Goal: Task Accomplishment & Management: Complete application form

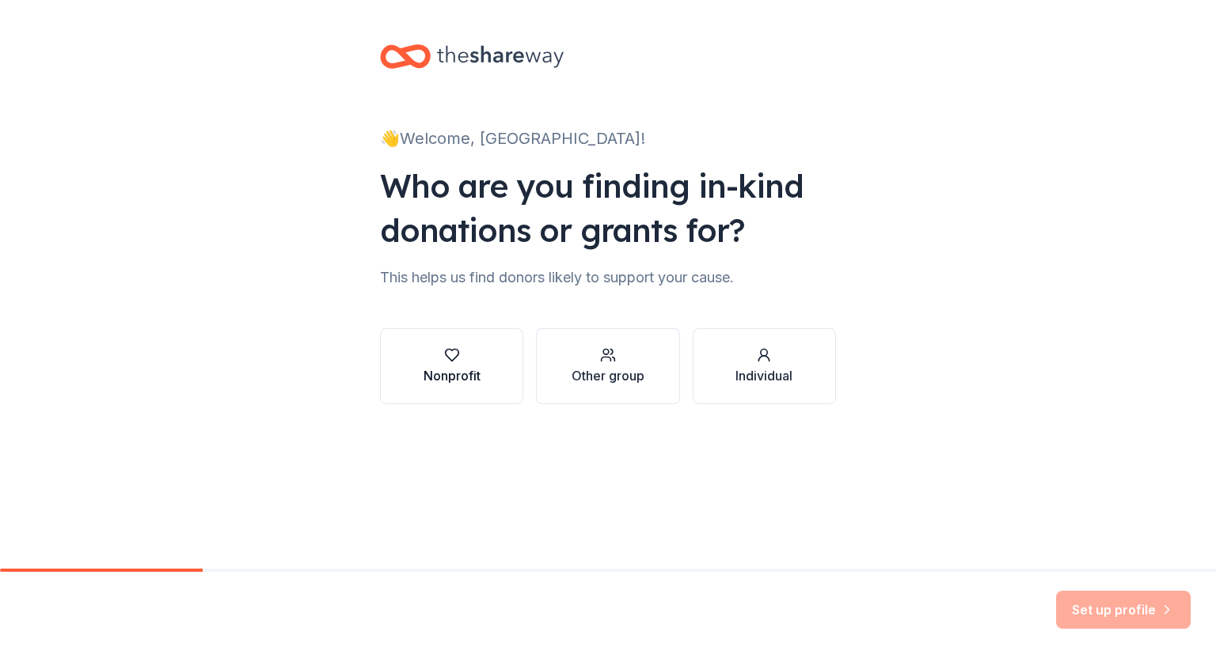
click at [451, 376] on div "Nonprofit" at bounding box center [451, 375] width 57 height 19
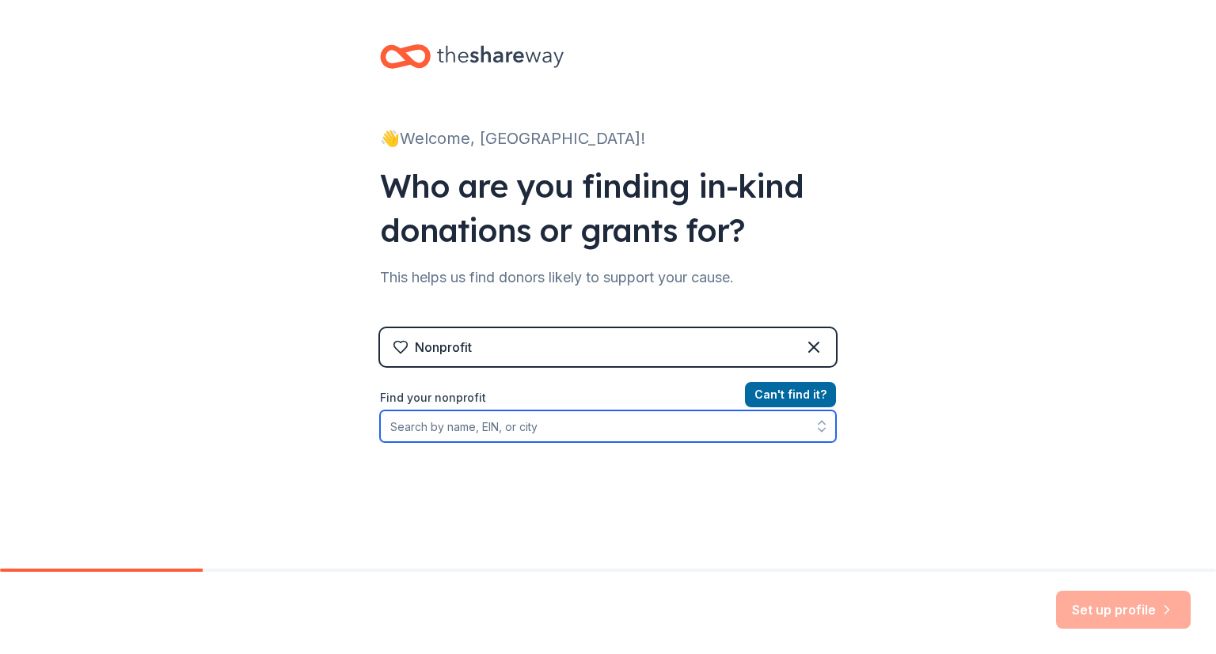
click at [483, 430] on input "Find your nonprofit" at bounding box center [608, 427] width 456 height 32
type input "[US_EMPLOYER_IDENTIFICATION_NUMBER]"
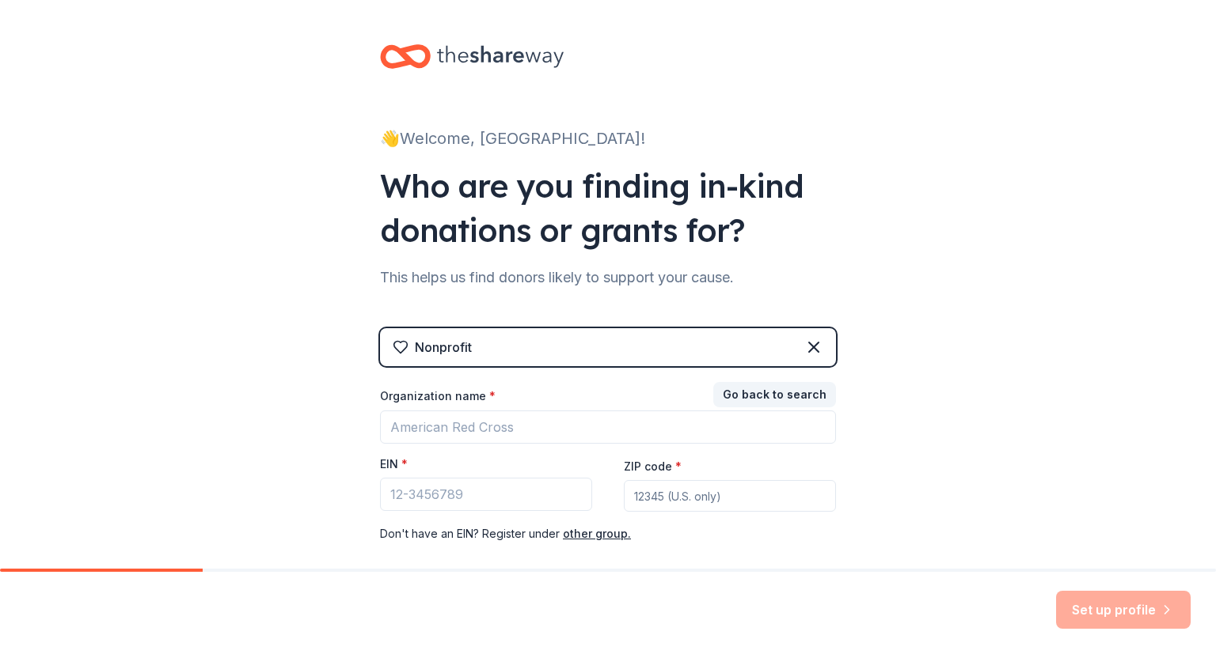
click at [1031, 373] on div "👋 Welcome, OHS! Who are you finding in-kind donations or grants for? This helps…" at bounding box center [608, 325] width 1216 height 651
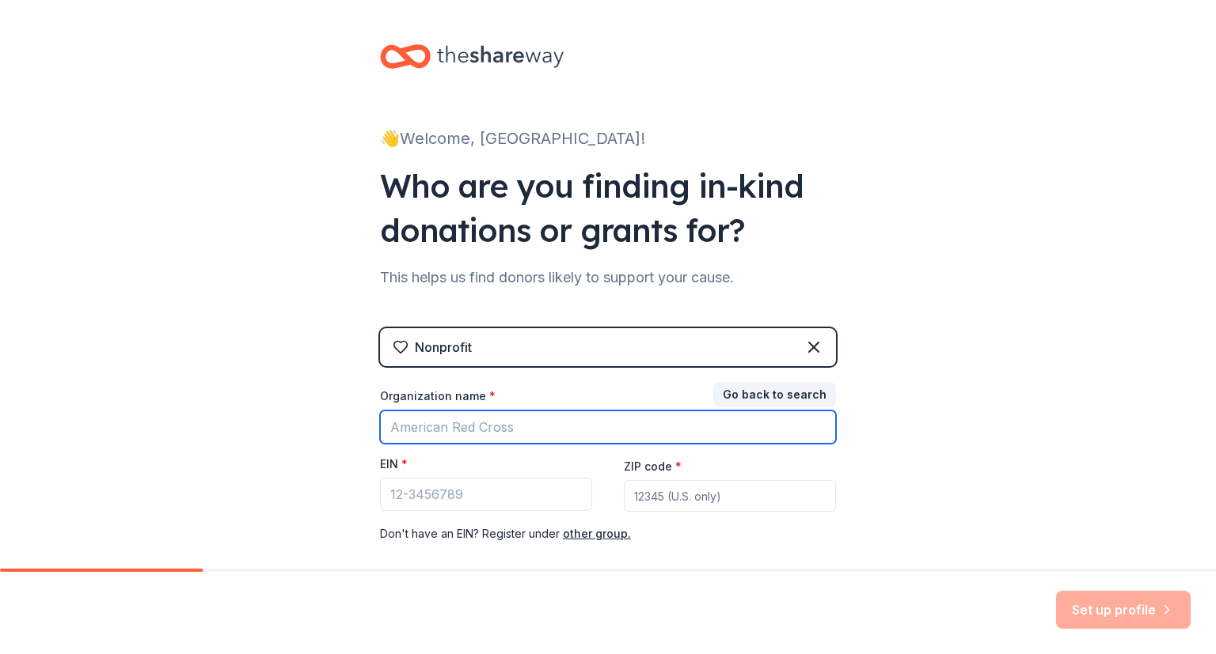
click at [489, 426] on input "Organization name *" at bounding box center [608, 427] width 456 height 33
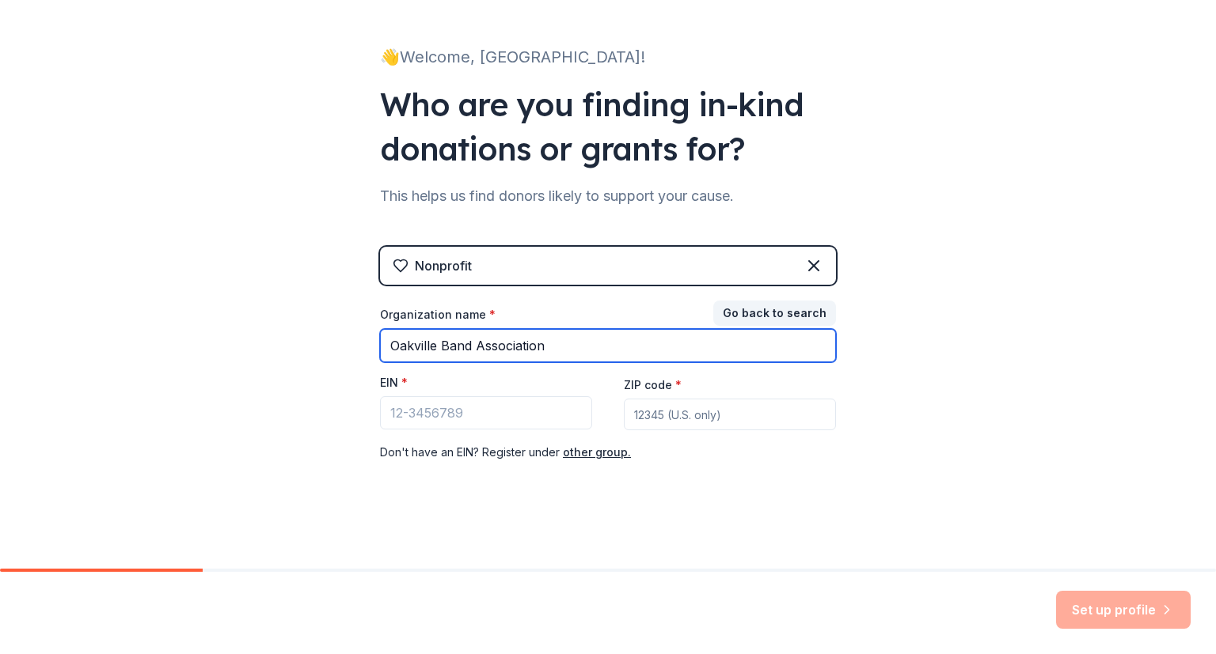
type input "Oakville Band Association"
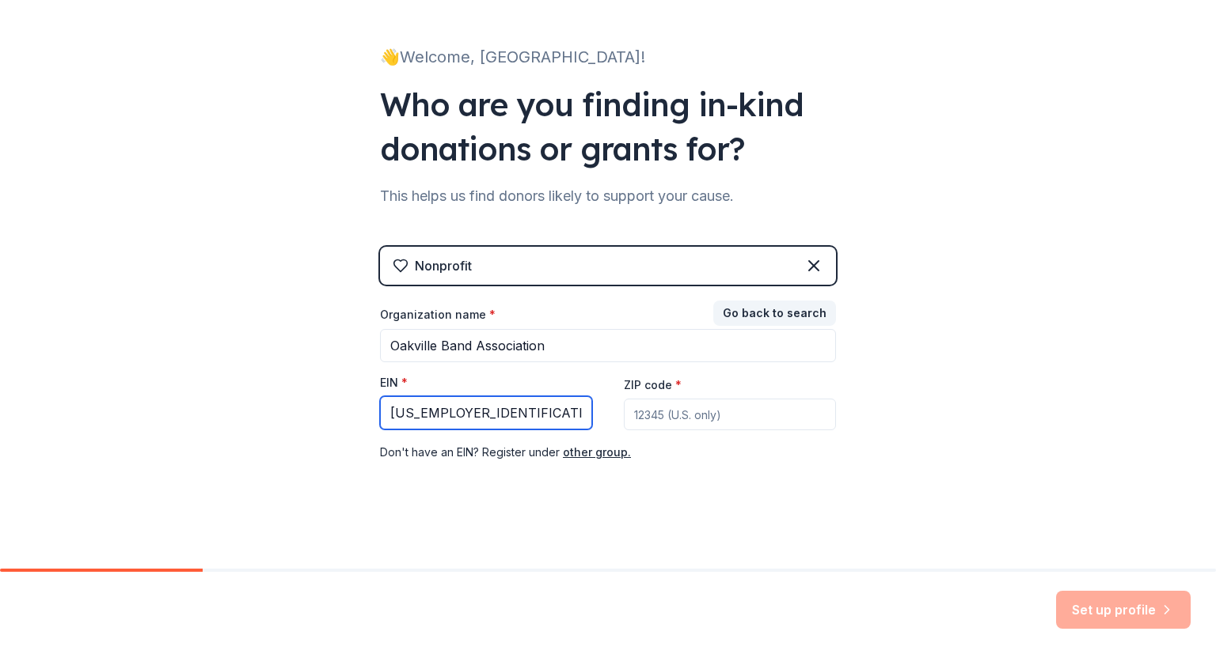
type input "[US_EMPLOYER_IDENTIFICATION_NUMBER]"
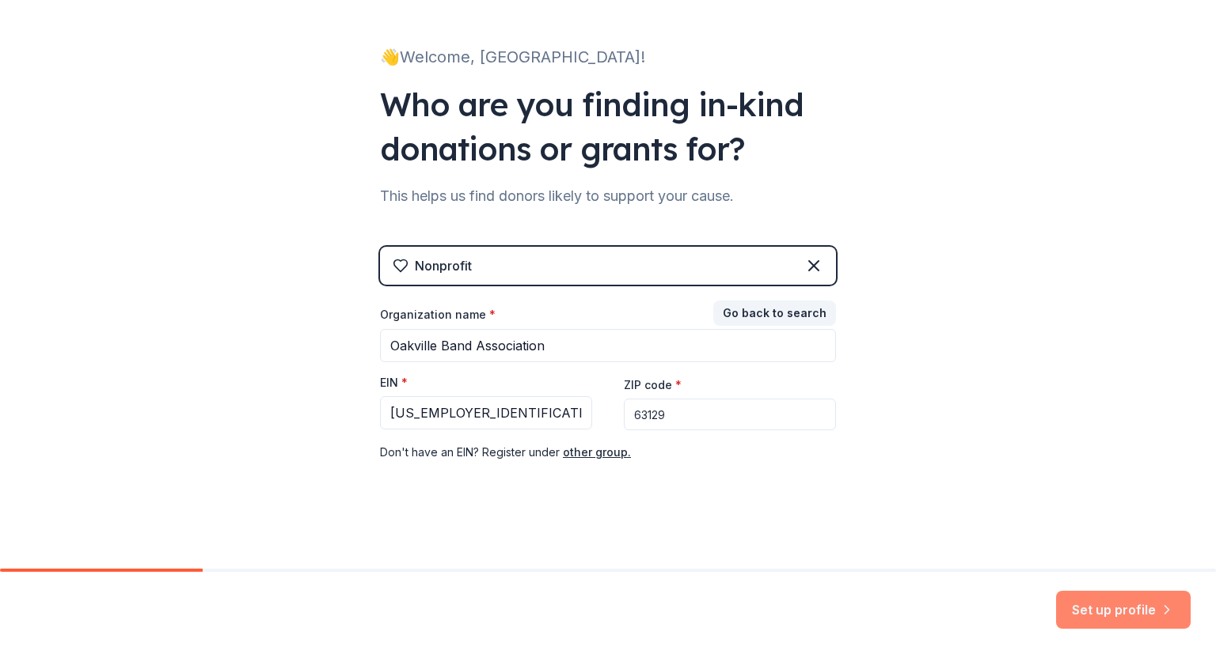
type input "63129"
click at [1123, 607] on button "Set up profile" at bounding box center [1123, 610] width 135 height 38
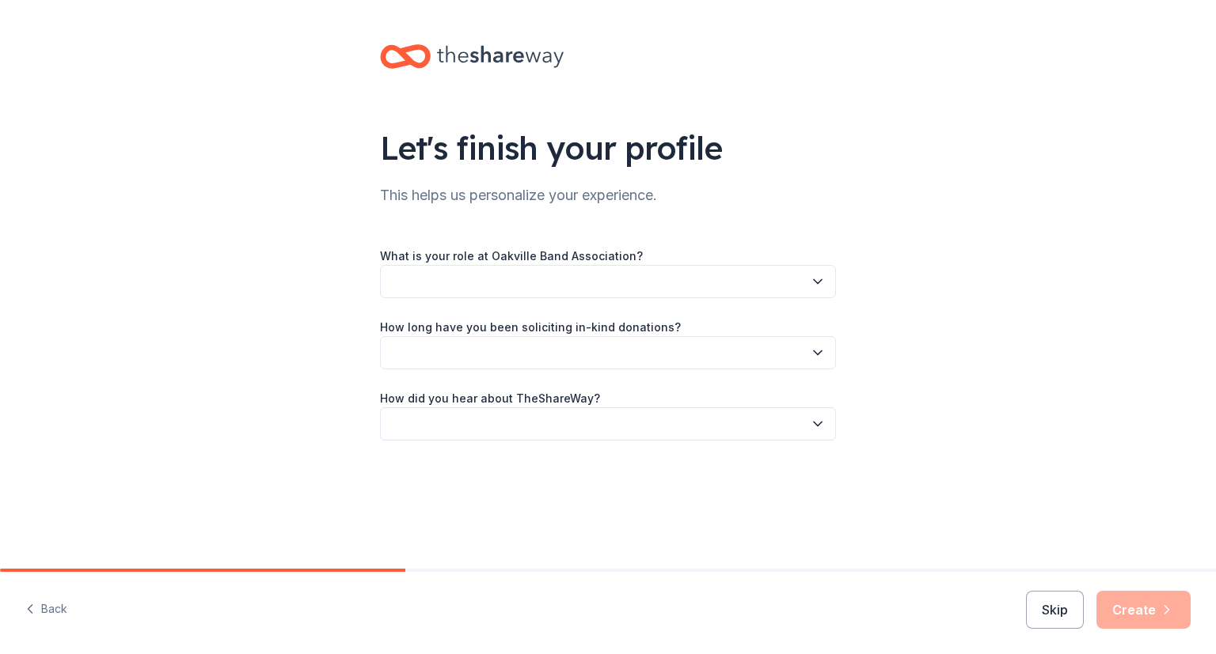
click at [550, 284] on button "button" at bounding box center [608, 281] width 456 height 33
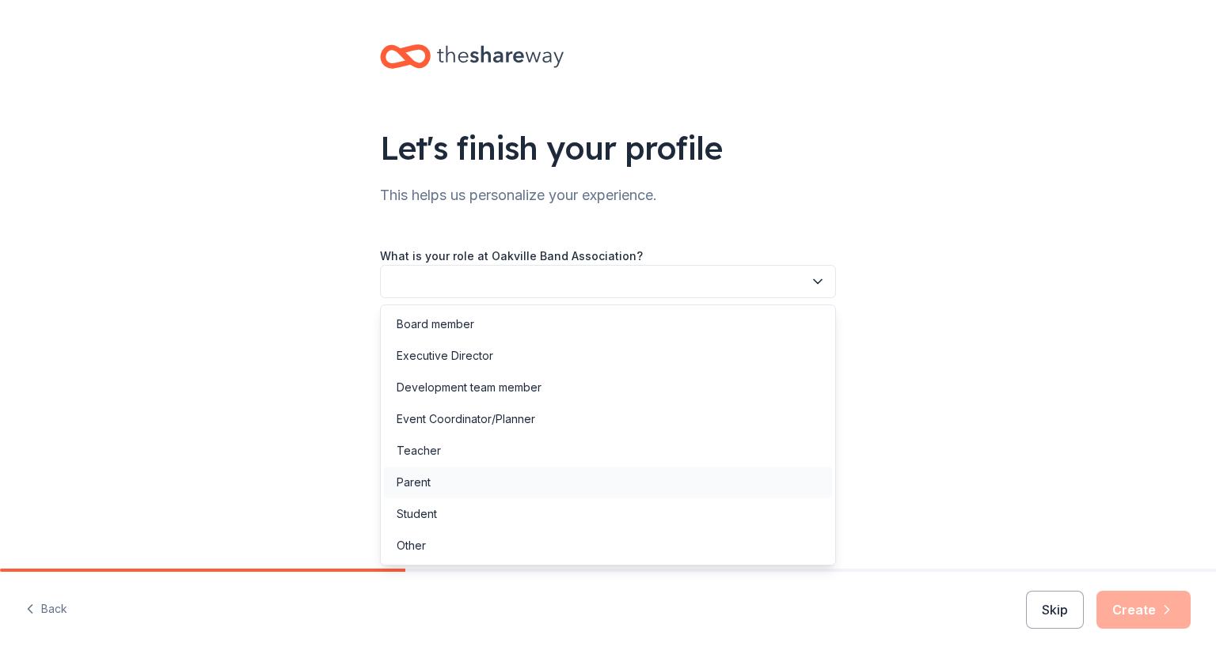
click at [438, 495] on div "Parent" at bounding box center [608, 483] width 448 height 32
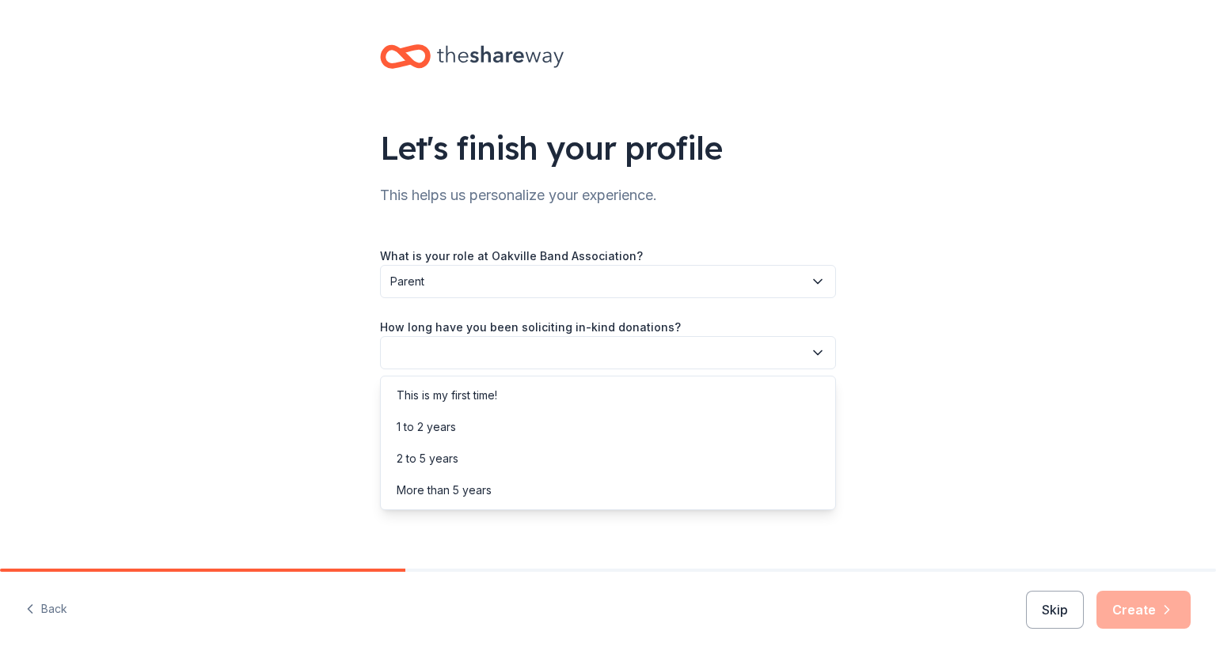
click at [641, 346] on button "button" at bounding box center [608, 352] width 456 height 33
click at [570, 394] on div "This is my first time!" at bounding box center [608, 396] width 448 height 32
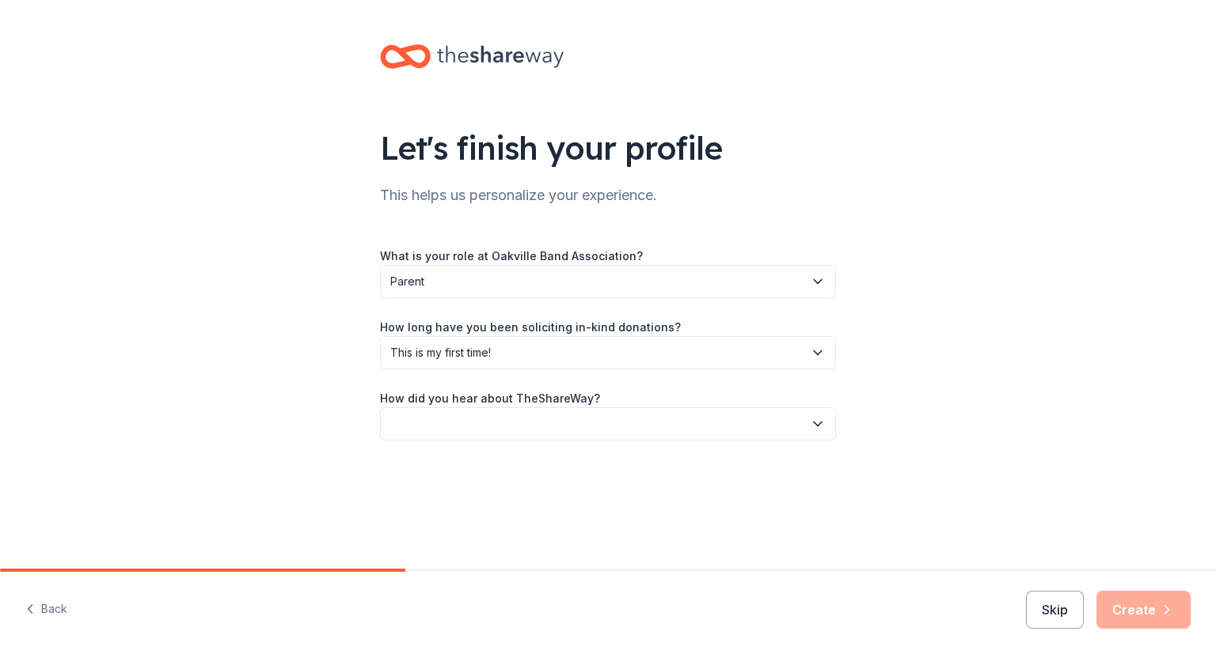
click at [550, 412] on button "button" at bounding box center [608, 424] width 456 height 33
click at [523, 491] on div "Online search" at bounding box center [608, 499] width 448 height 32
click at [1170, 623] on button "Create" at bounding box center [1143, 610] width 94 height 38
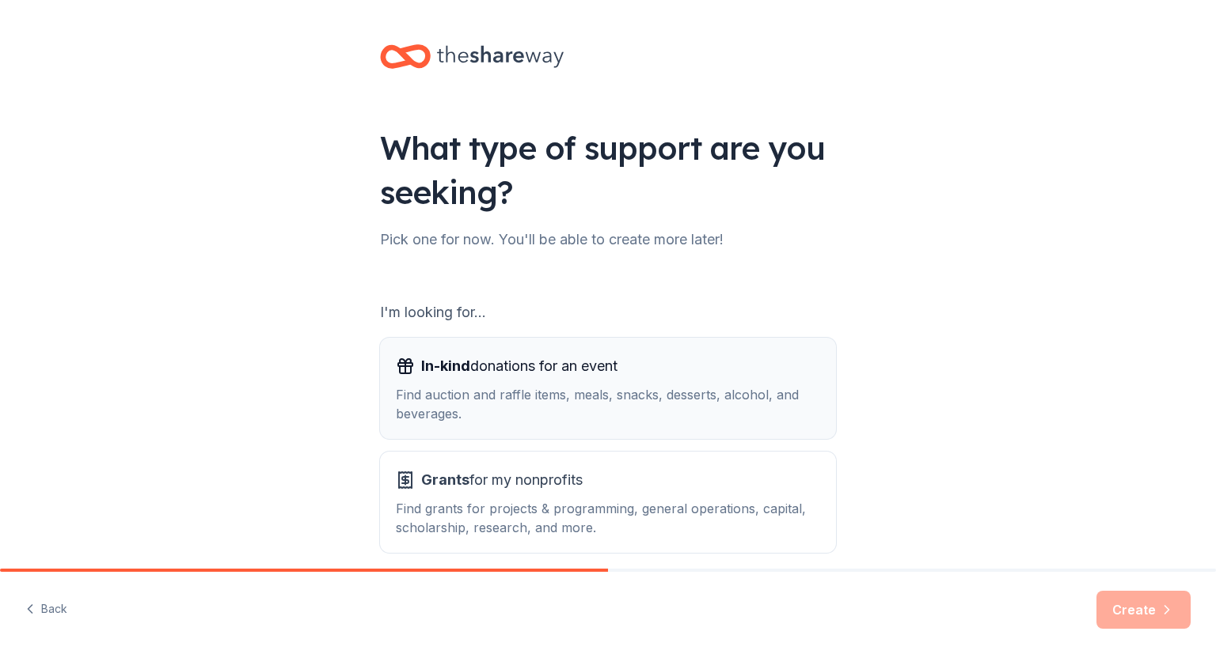
click at [594, 380] on div "In-kind donations for an event Find auction and raffle items, meals, snacks, de…" at bounding box center [608, 389] width 424 height 70
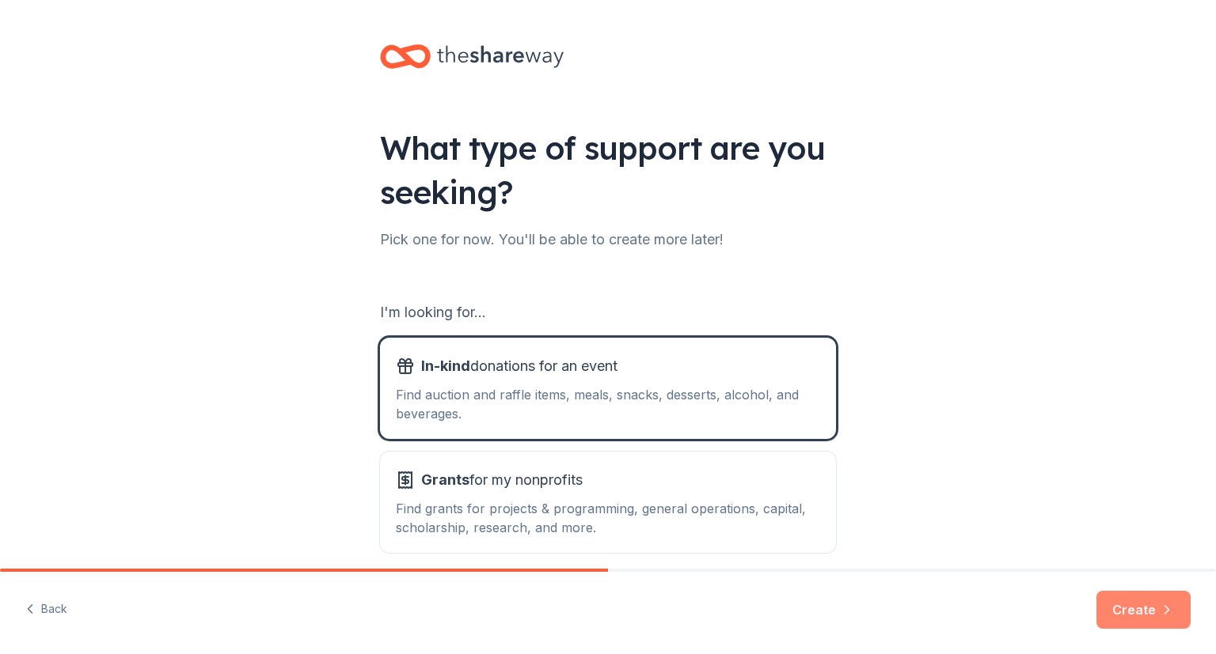
click at [1139, 611] on button "Create" at bounding box center [1143, 610] width 94 height 38
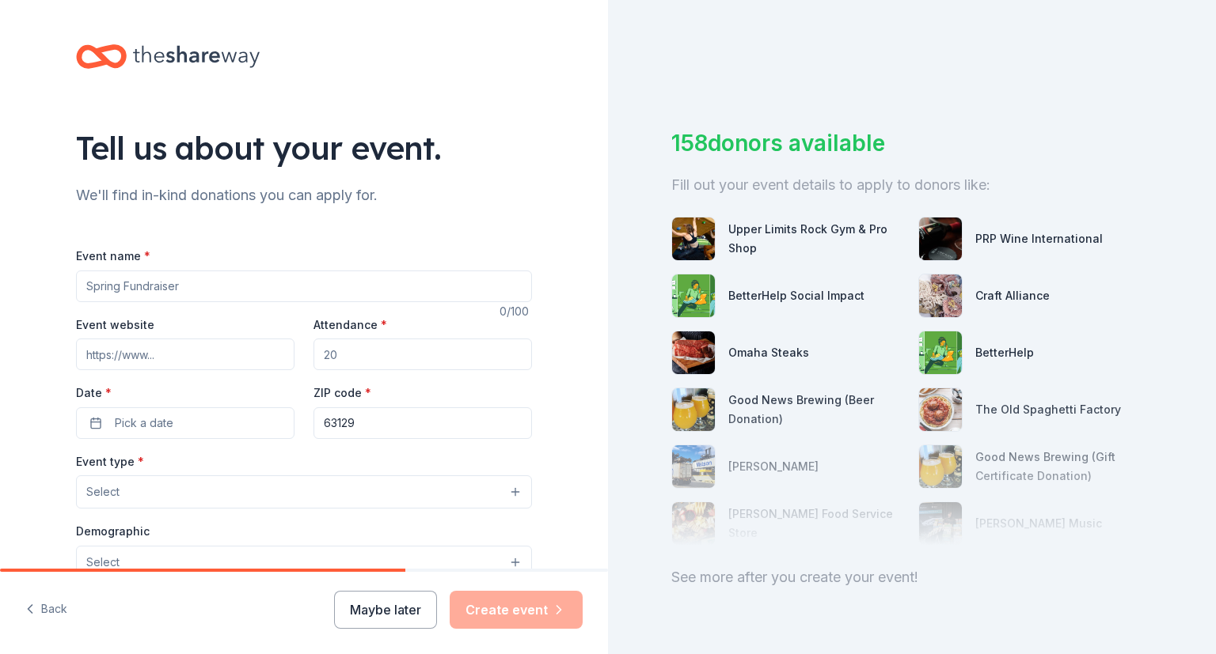
click at [120, 284] on input "Event name *" at bounding box center [304, 287] width 456 height 32
type input "Oakville Band Association Craft Fair"
type input "500"
click at [115, 426] on span "Pick a date" at bounding box center [144, 423] width 59 height 19
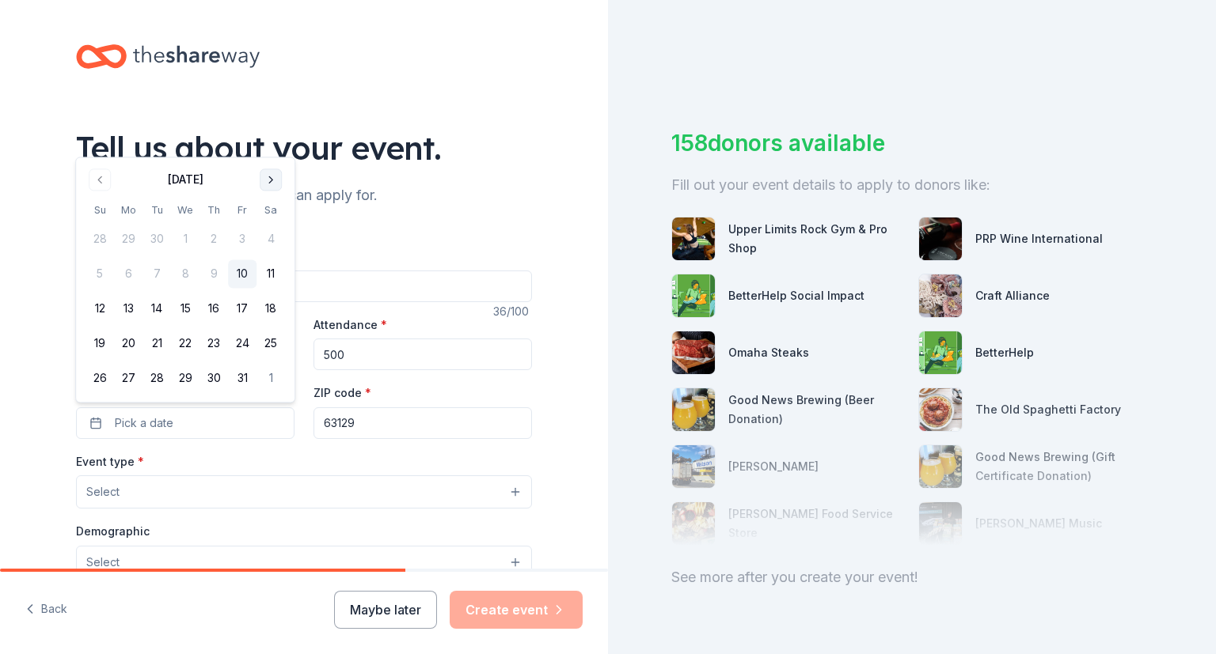
click at [267, 172] on button "Go to next month" at bounding box center [271, 180] width 22 height 22
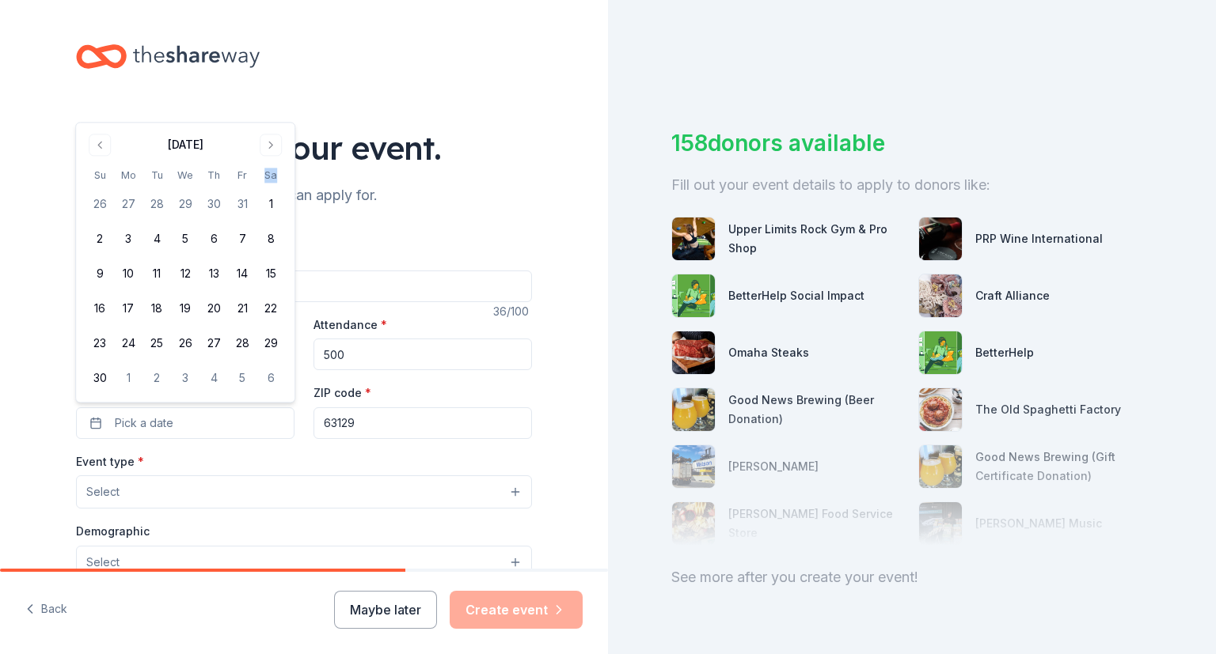
click at [268, 173] on th "Sa" at bounding box center [270, 175] width 28 height 17
click at [271, 154] on button "Go to next month" at bounding box center [271, 145] width 22 height 22
click at [269, 238] on button "6" at bounding box center [270, 240] width 28 height 28
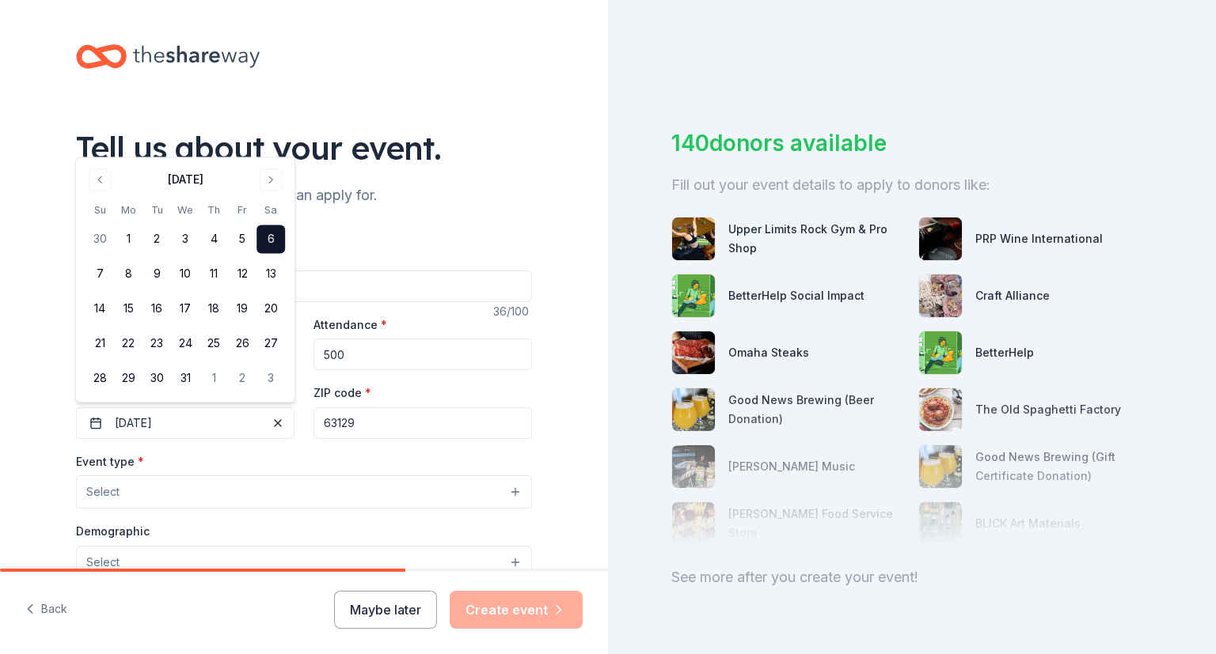
click at [564, 428] on div "Tell us about your event. We'll find in-kind donations you can apply for. Event…" at bounding box center [304, 526] width 608 height 1053
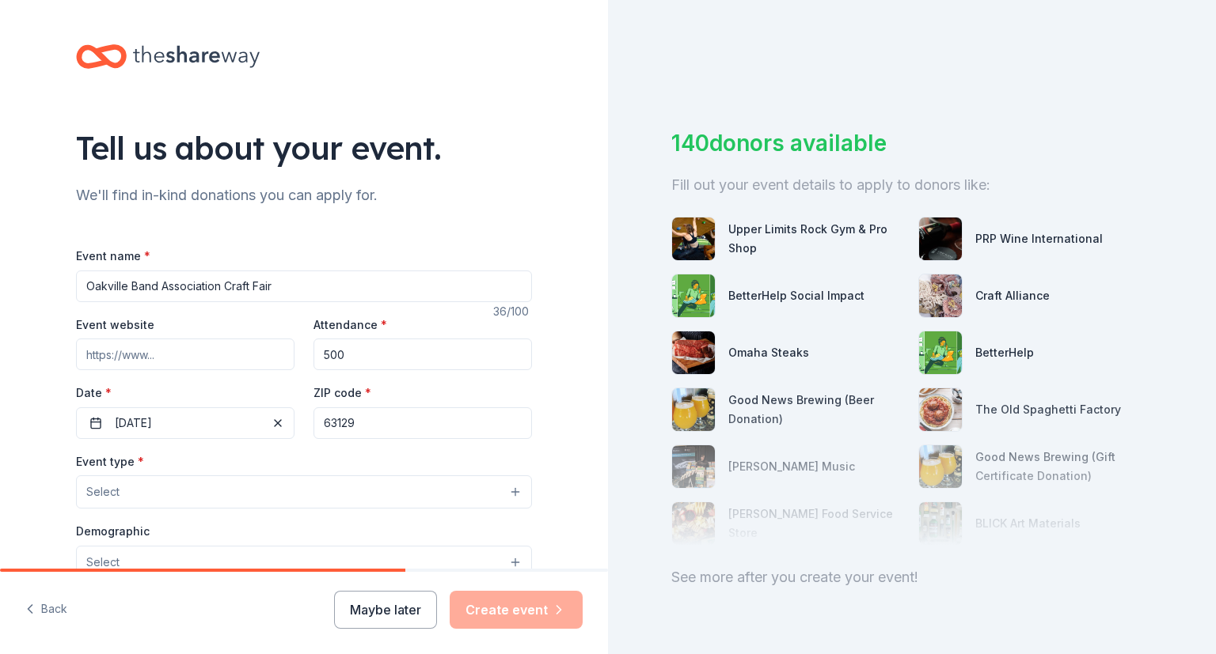
click at [502, 493] on button "Select" at bounding box center [304, 492] width 456 height 33
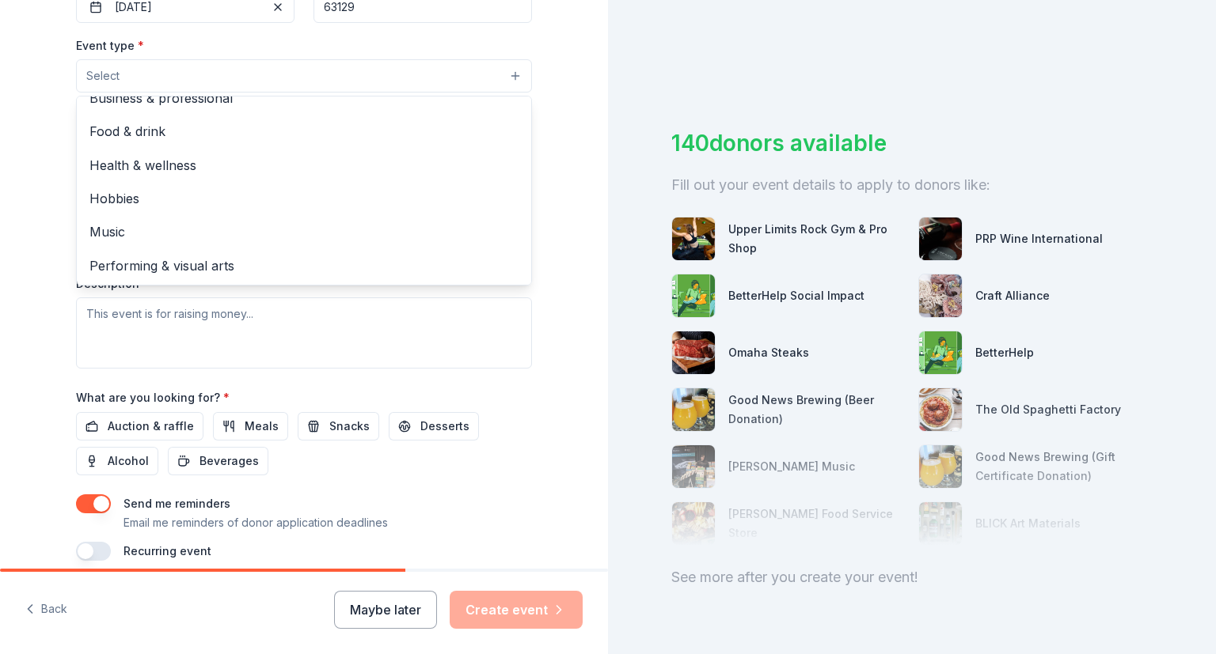
scroll to position [389, 0]
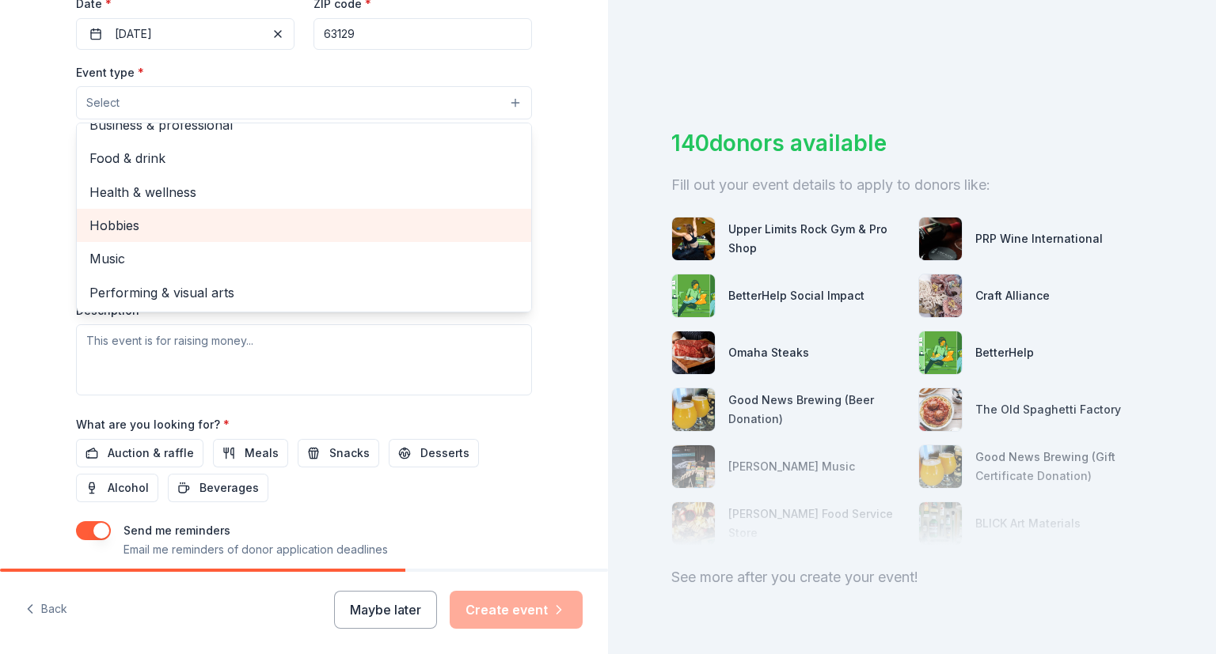
click at [131, 229] on span "Hobbies" at bounding box center [303, 225] width 429 height 21
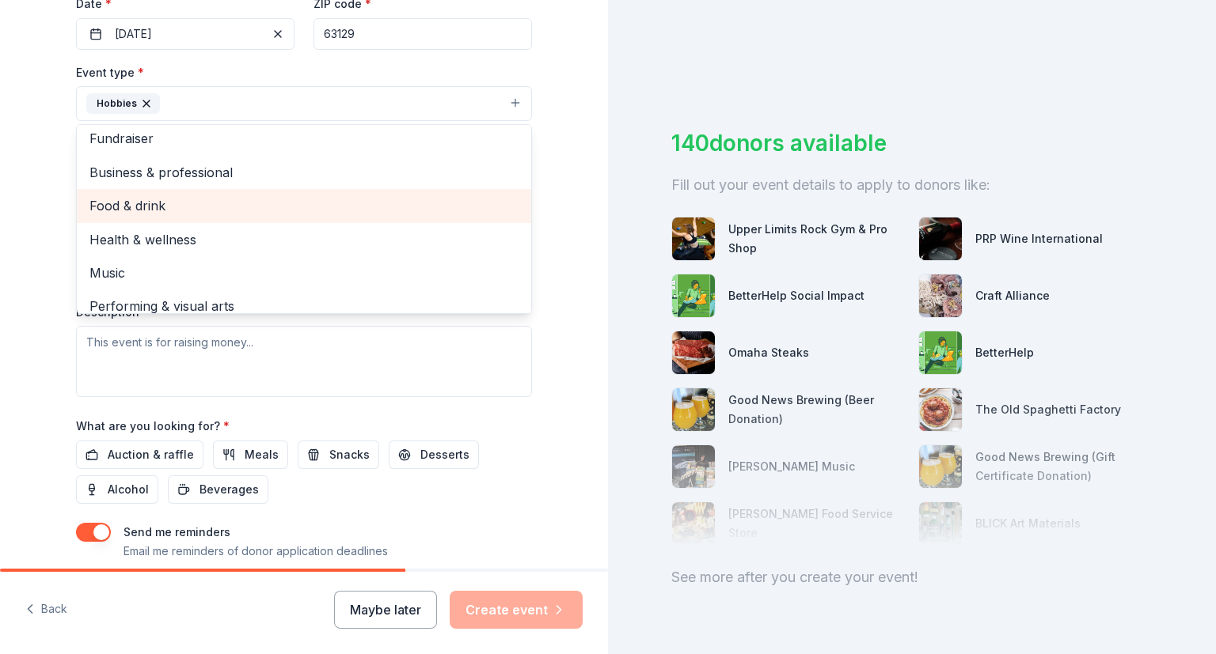
scroll to position [0, 0]
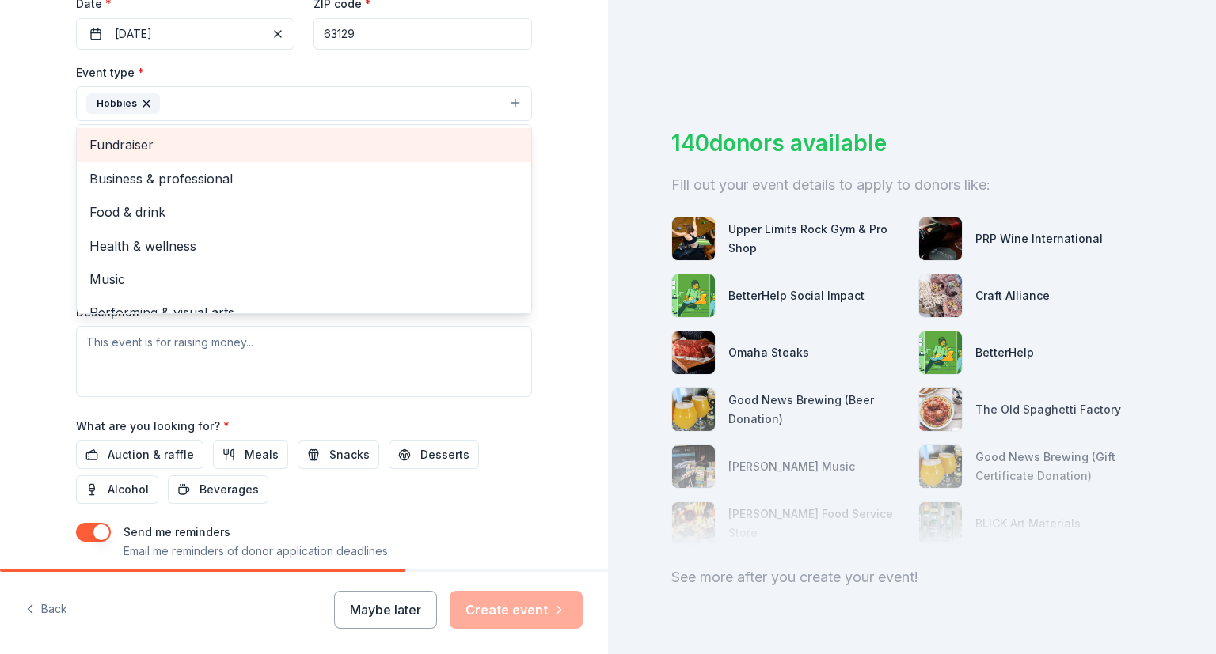
click at [280, 156] on div "Fundraiser" at bounding box center [304, 144] width 454 height 33
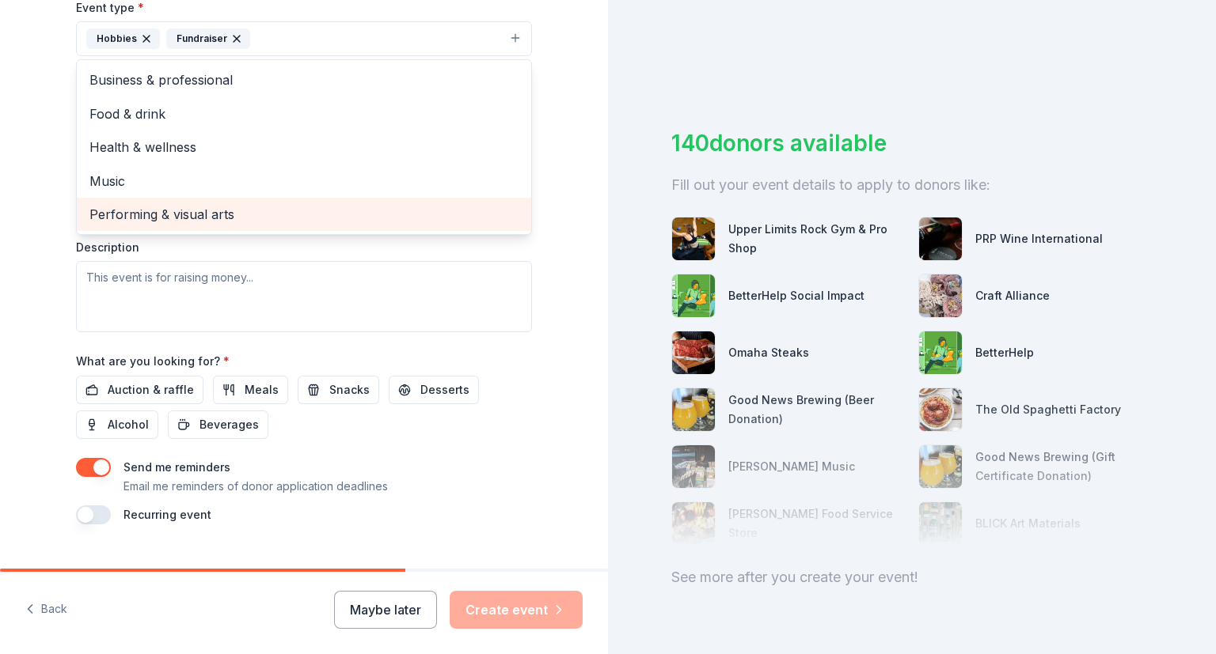
scroll to position [482, 0]
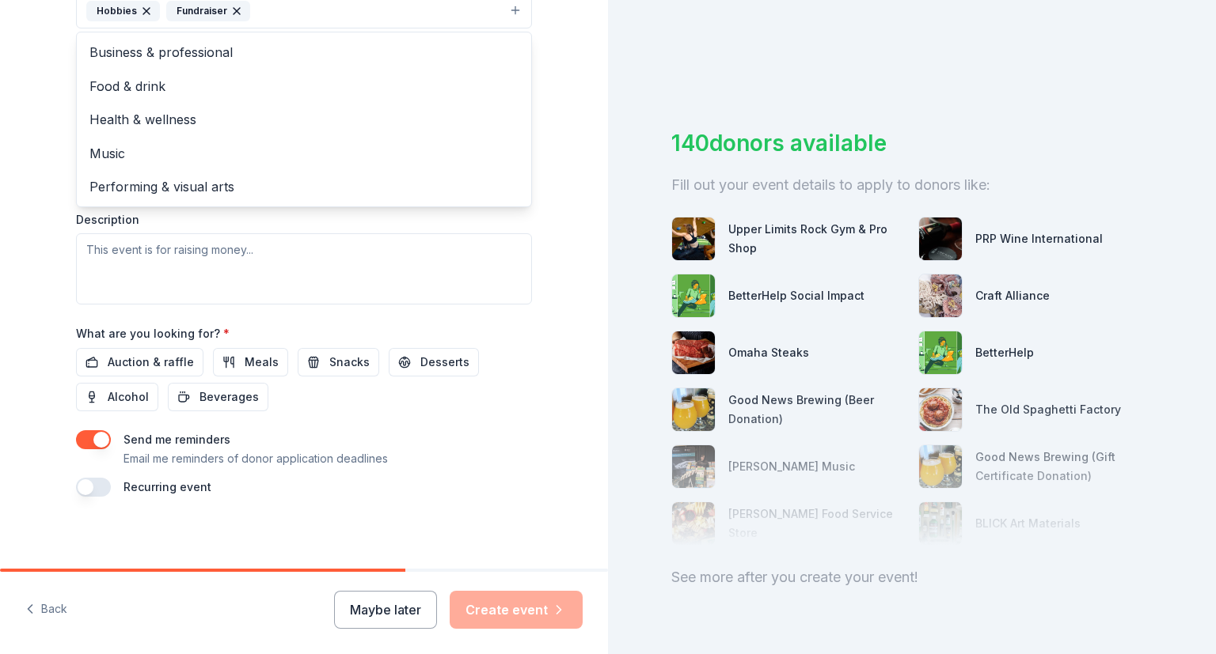
click at [571, 175] on div "Tell us about your event. We'll find in-kind donations you can apply for. Event…" at bounding box center [304, 45] width 608 height 1055
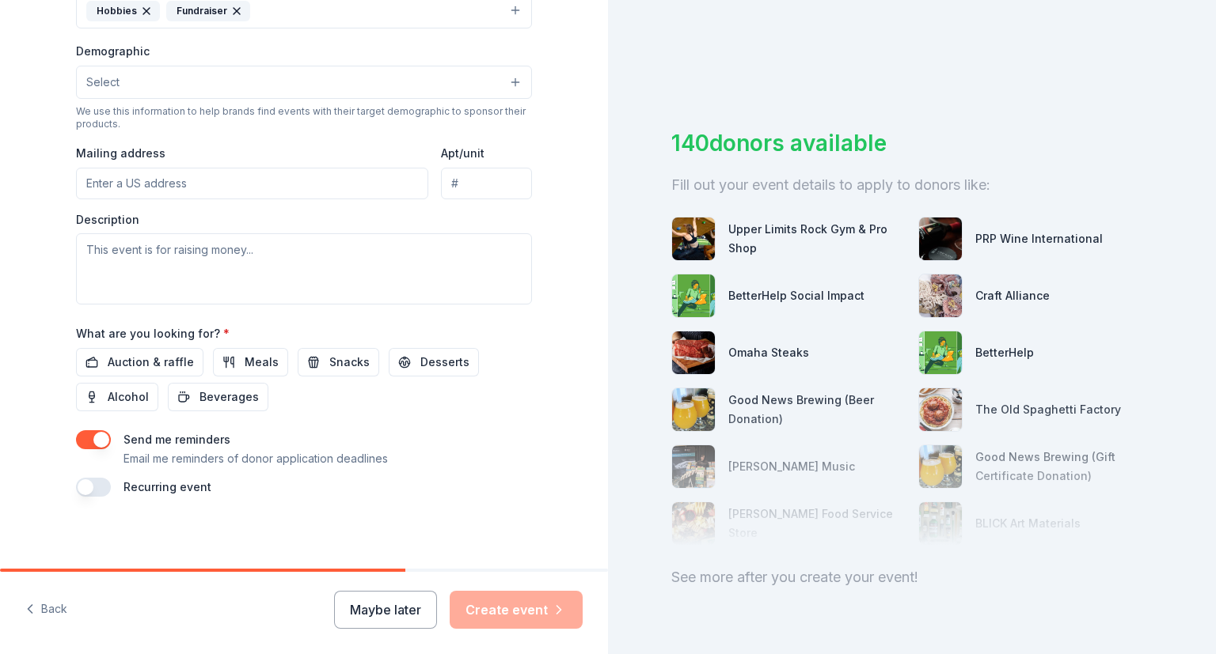
scroll to position [391, 0]
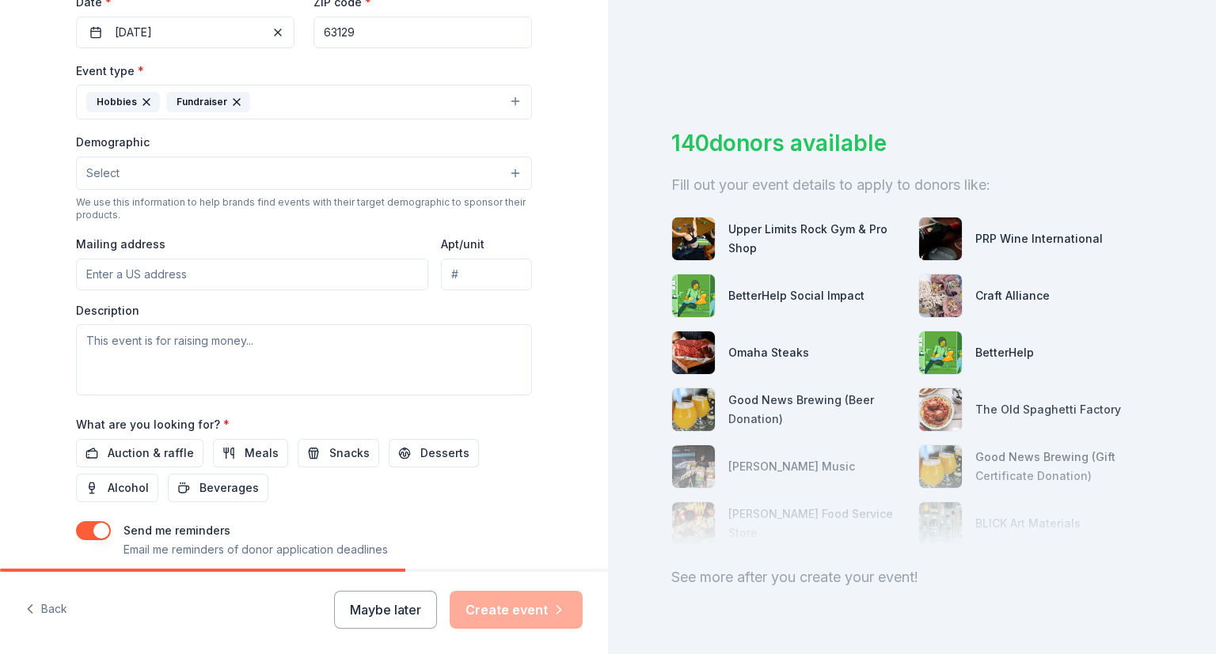
click at [142, 264] on input "Mailing address" at bounding box center [252, 275] width 352 height 32
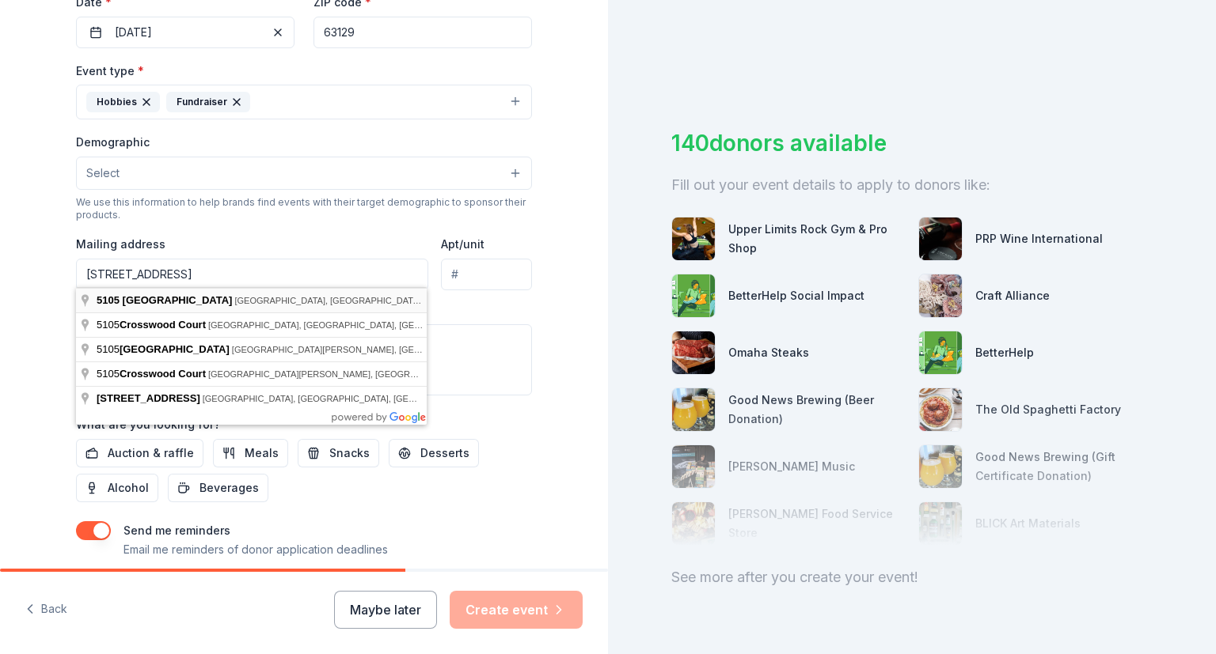
type input "[STREET_ADDRESS][PERSON_NAME]"
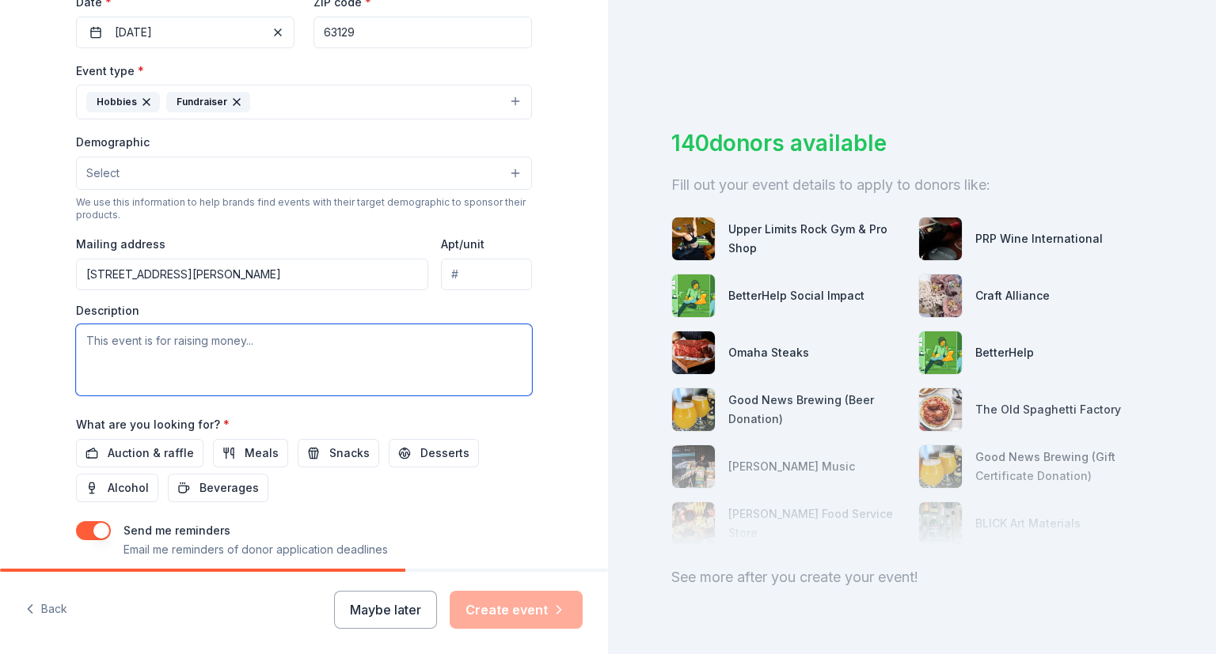
click at [229, 368] on textarea at bounding box center [304, 359] width 456 height 71
type textarea "This event raises money for the Oakville High School Band Association"
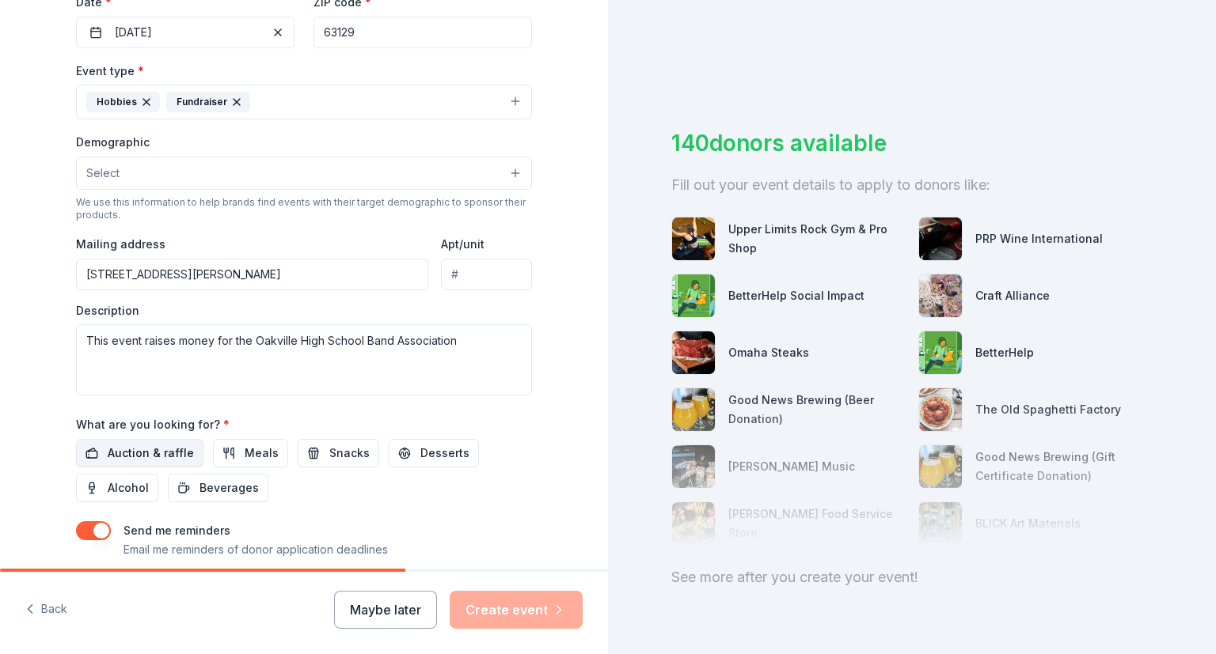
click at [158, 444] on span "Auction & raffle" at bounding box center [151, 453] width 86 height 19
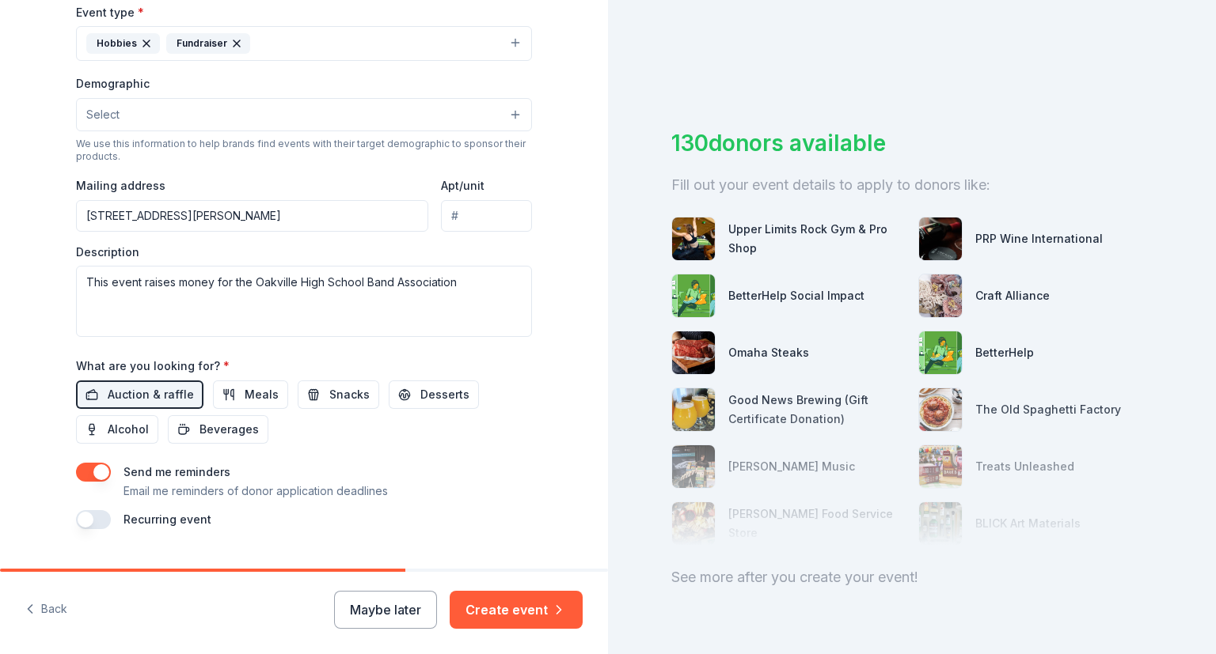
scroll to position [482, 0]
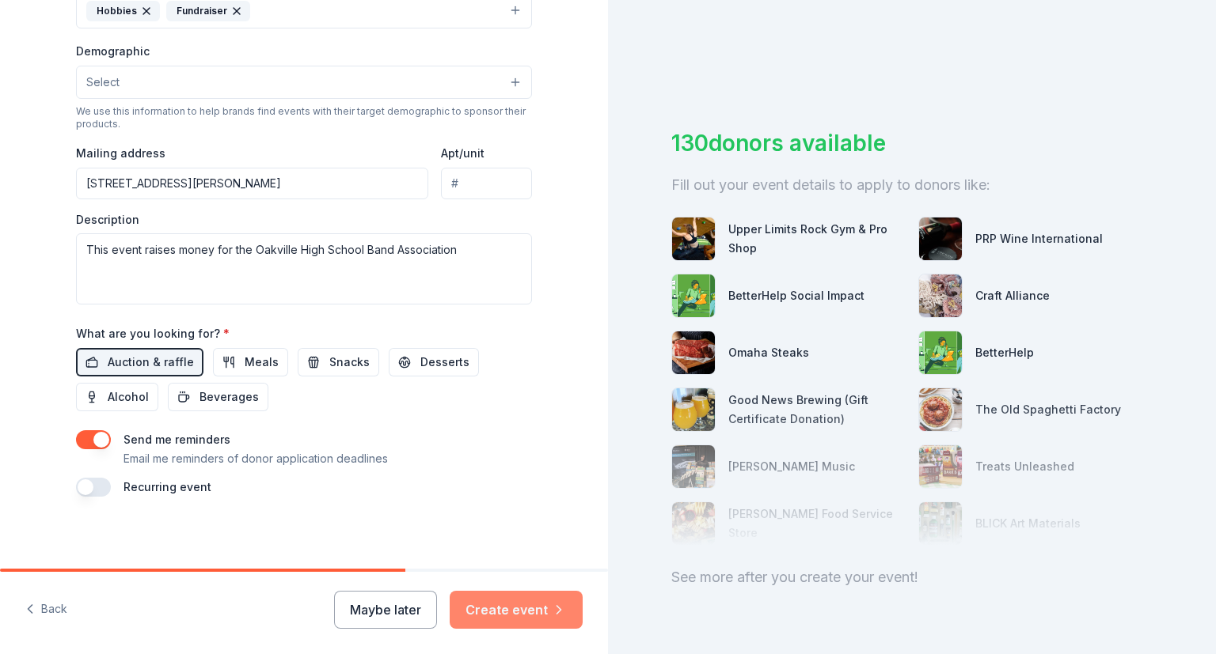
click at [541, 612] on button "Create event" at bounding box center [515, 610] width 133 height 38
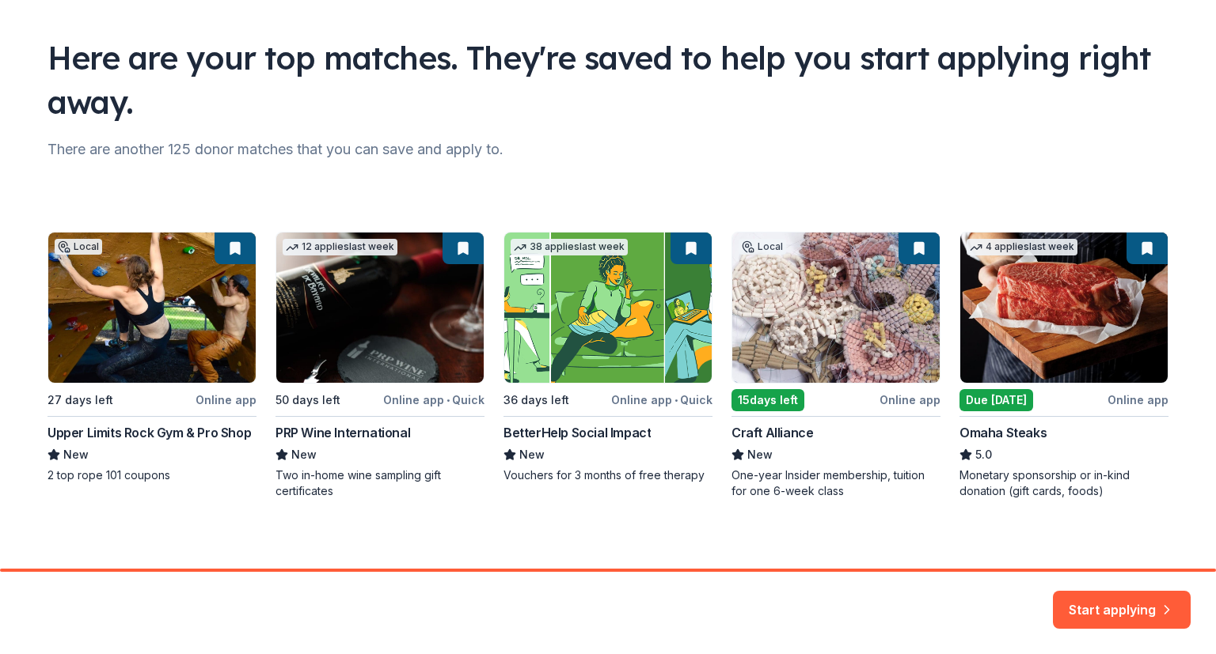
scroll to position [96, 0]
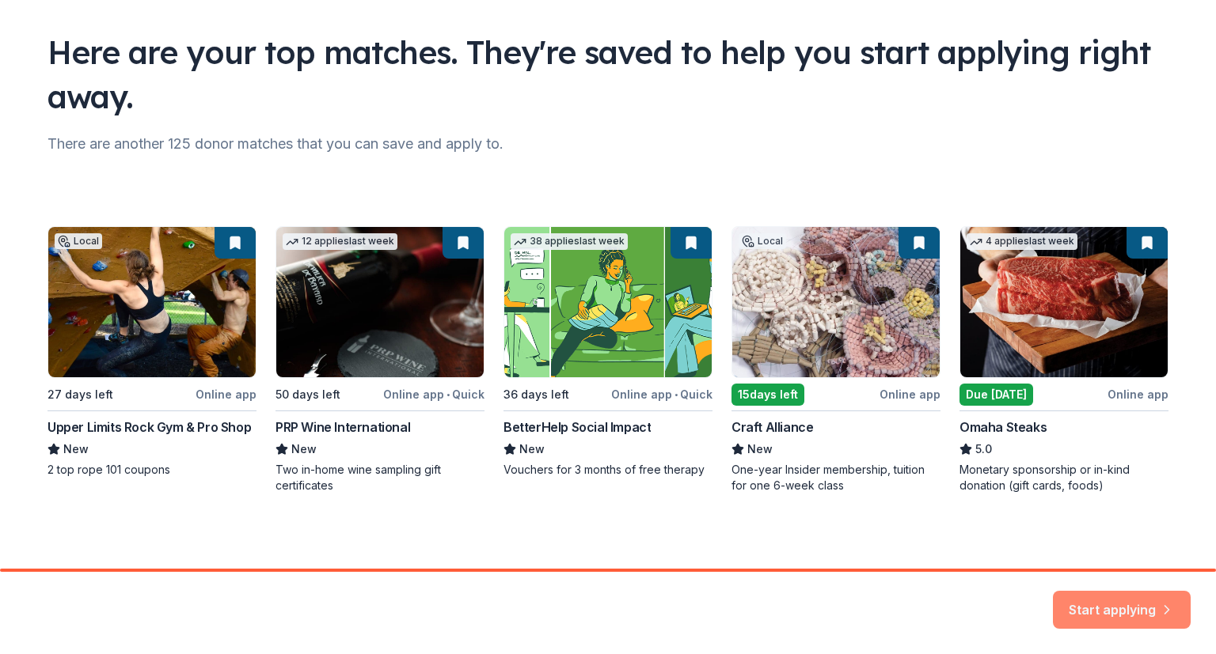
click at [1128, 605] on button "Start applying" at bounding box center [1122, 601] width 138 height 38
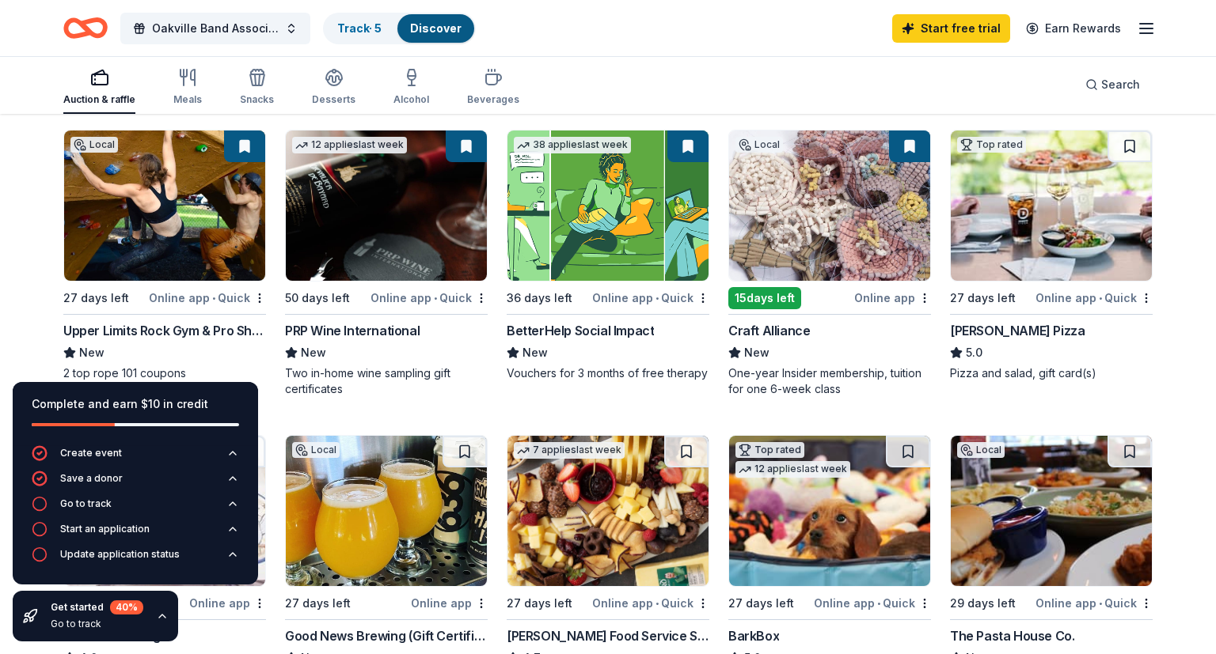
scroll to position [167, 0]
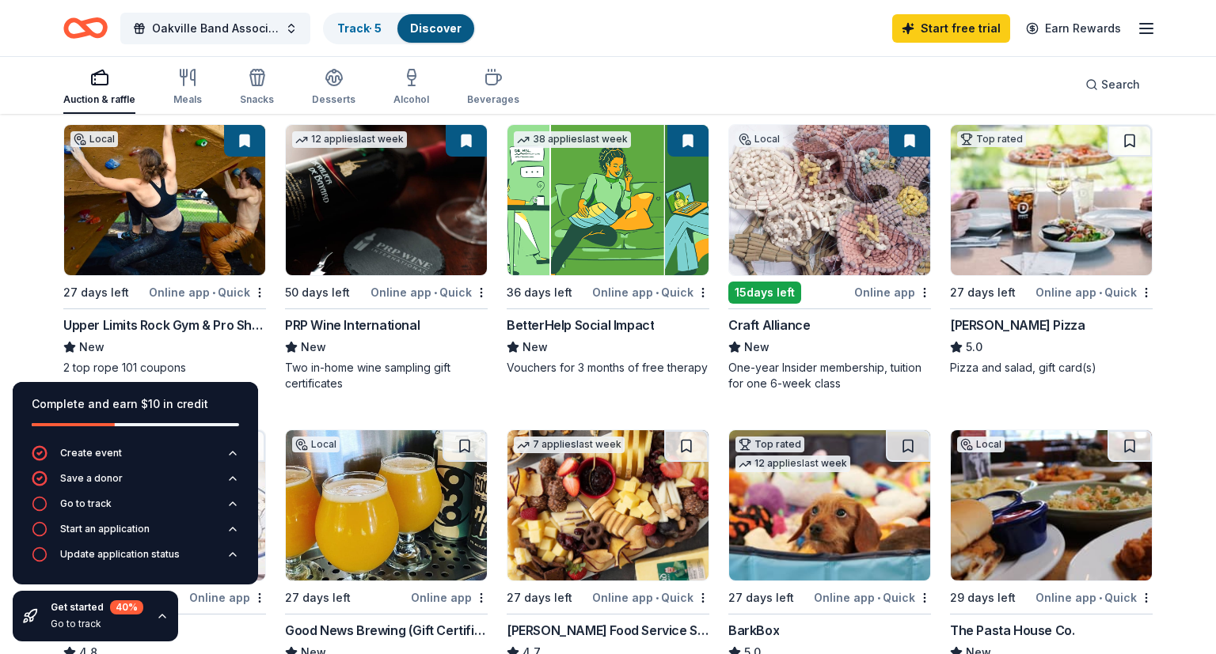
click at [222, 213] on img at bounding box center [164, 200] width 201 height 150
click at [1113, 237] on img at bounding box center [1050, 200] width 201 height 150
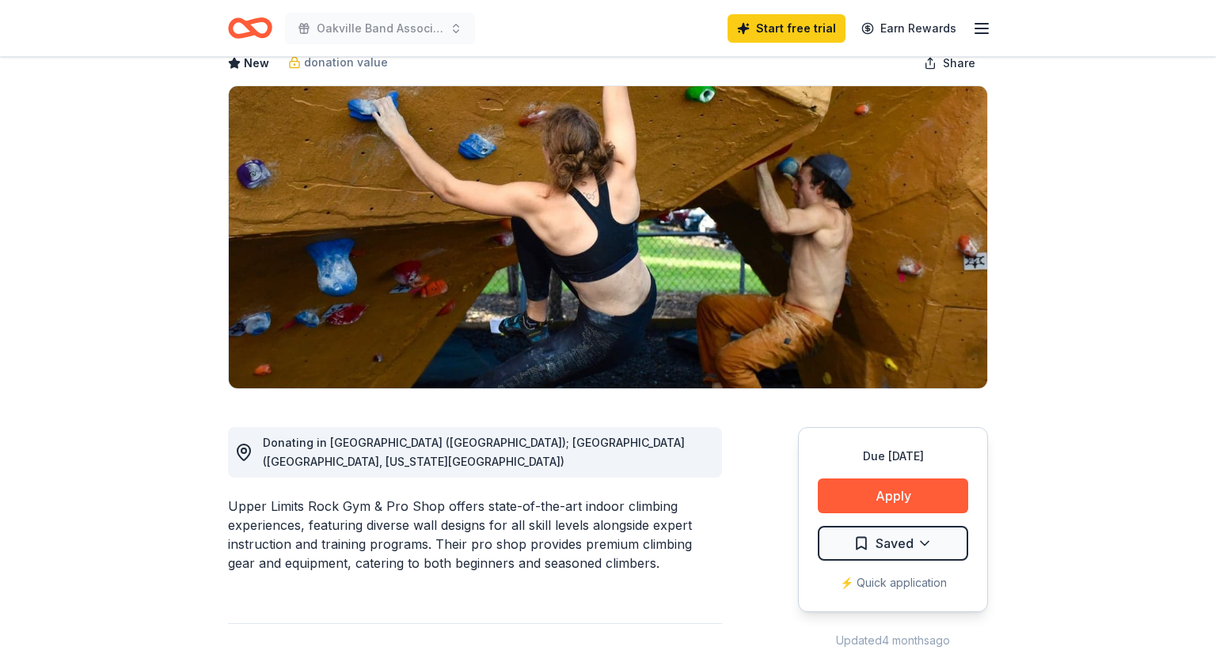
scroll to position [167, 0]
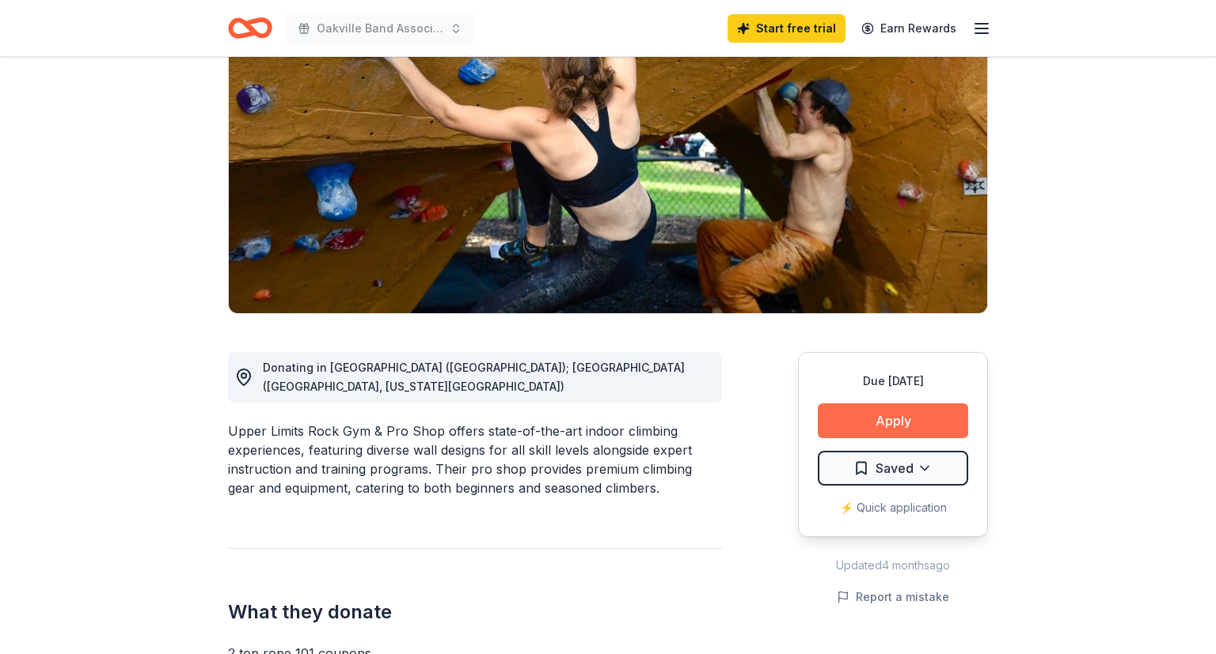
click at [951, 426] on button "Apply" at bounding box center [892, 421] width 150 height 35
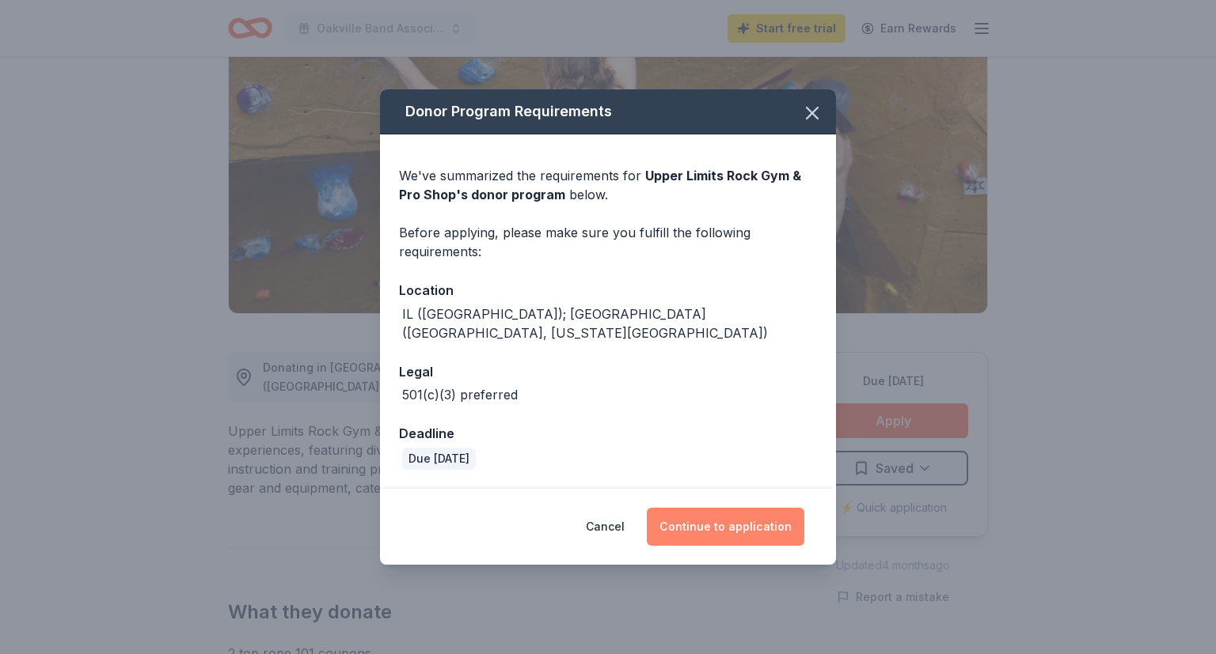
click at [742, 524] on button "Continue to application" at bounding box center [725, 527] width 157 height 38
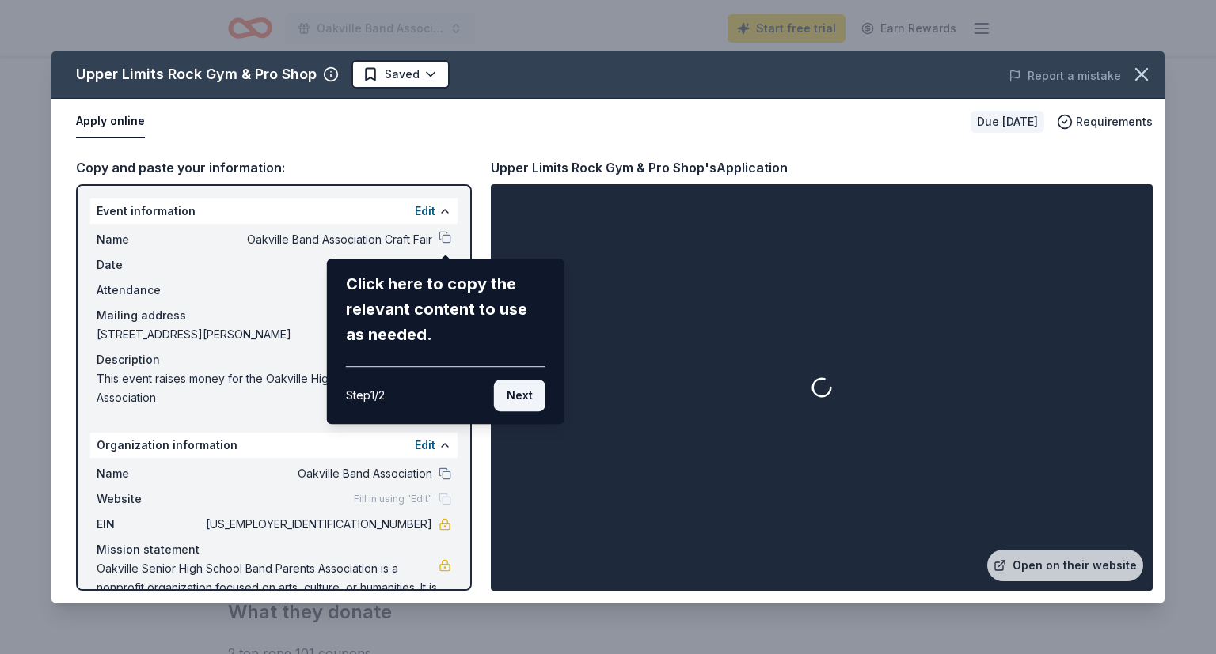
click at [524, 396] on button "Next" at bounding box center [519, 396] width 51 height 32
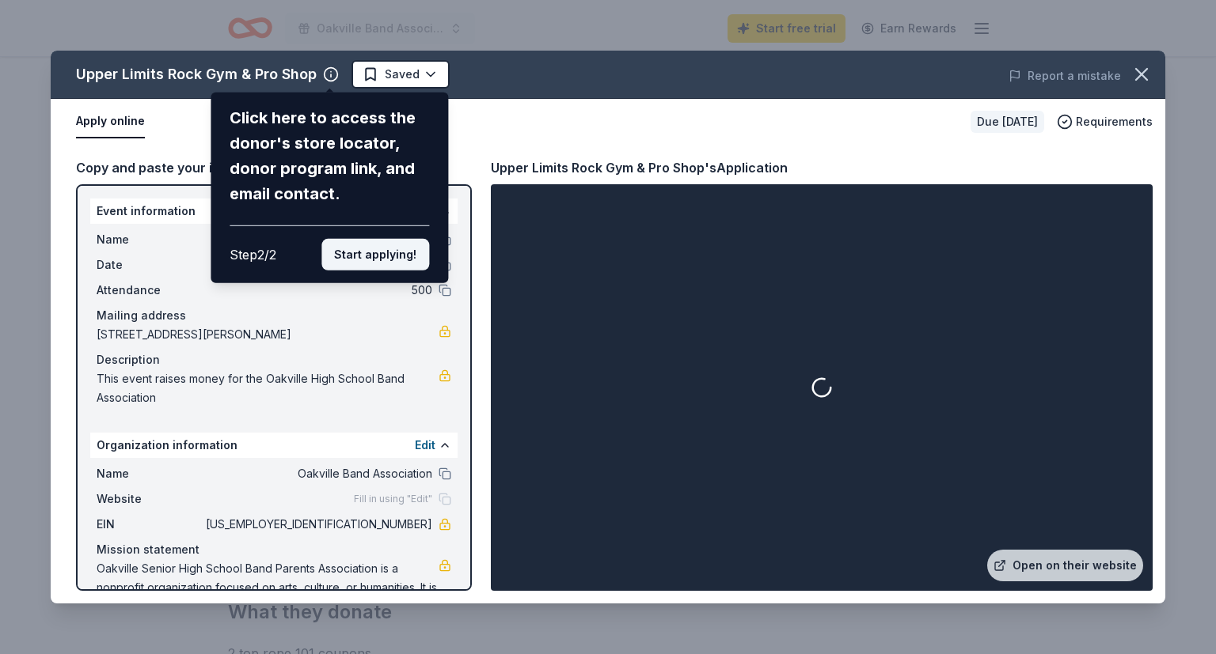
click at [395, 239] on button "Start applying!" at bounding box center [375, 255] width 108 height 32
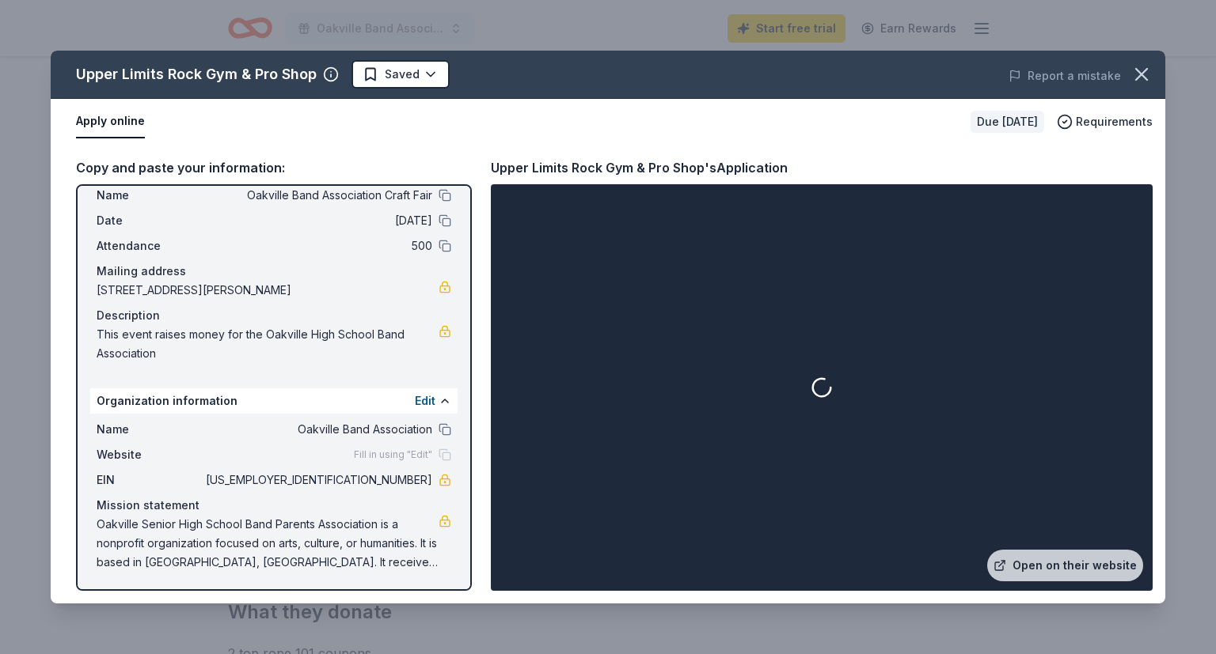
scroll to position [0, 0]
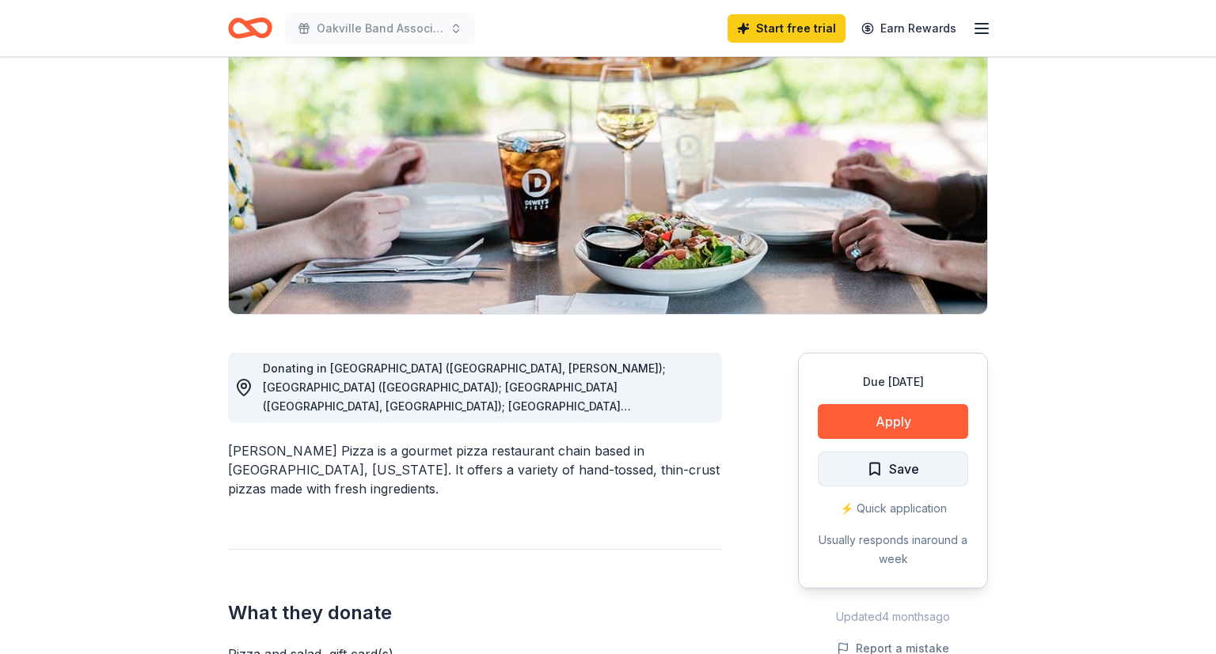
scroll to position [167, 0]
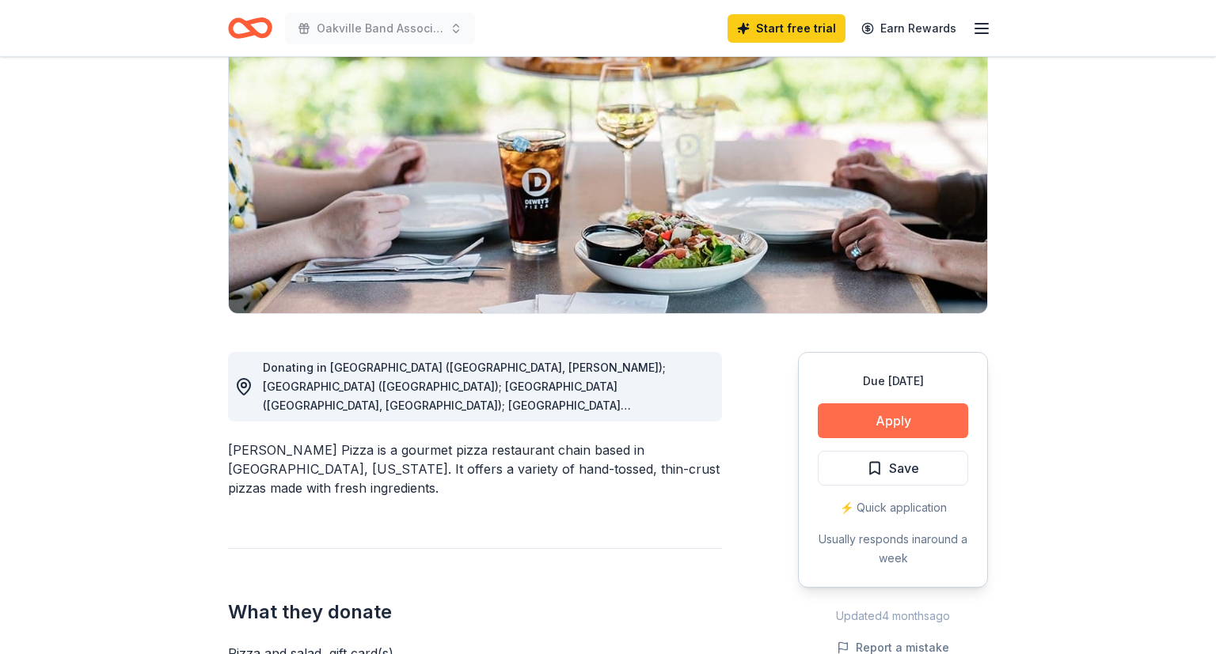
click at [882, 429] on button "Apply" at bounding box center [892, 421] width 150 height 35
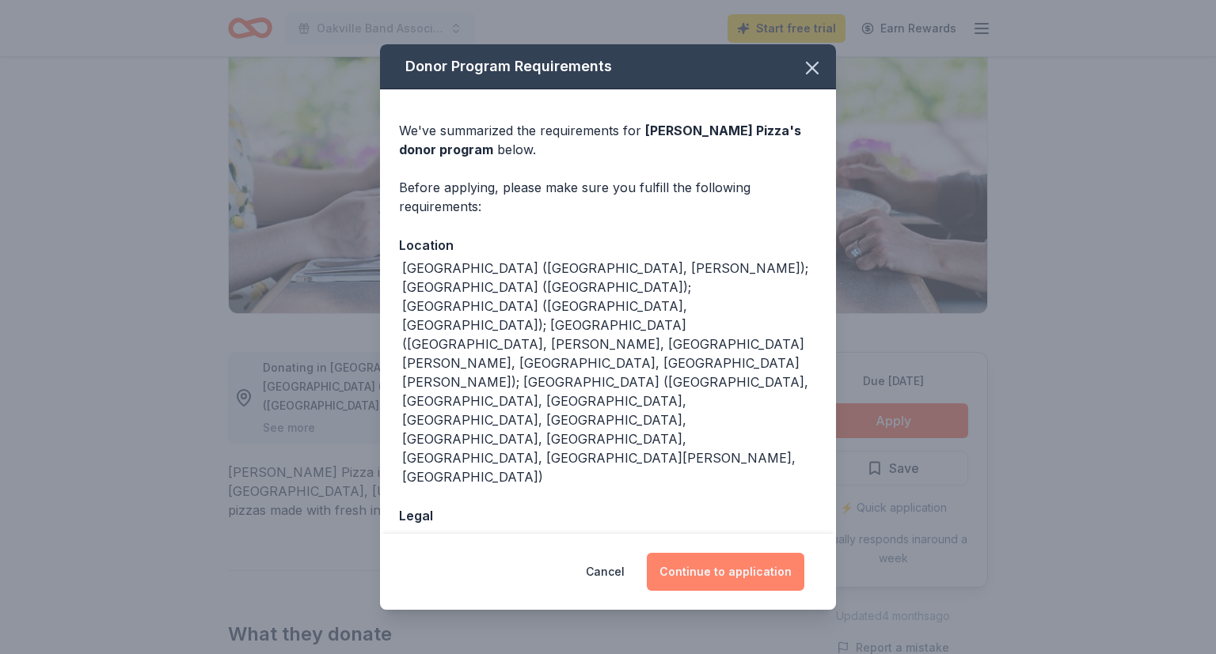
click at [704, 559] on button "Continue to application" at bounding box center [725, 572] width 157 height 38
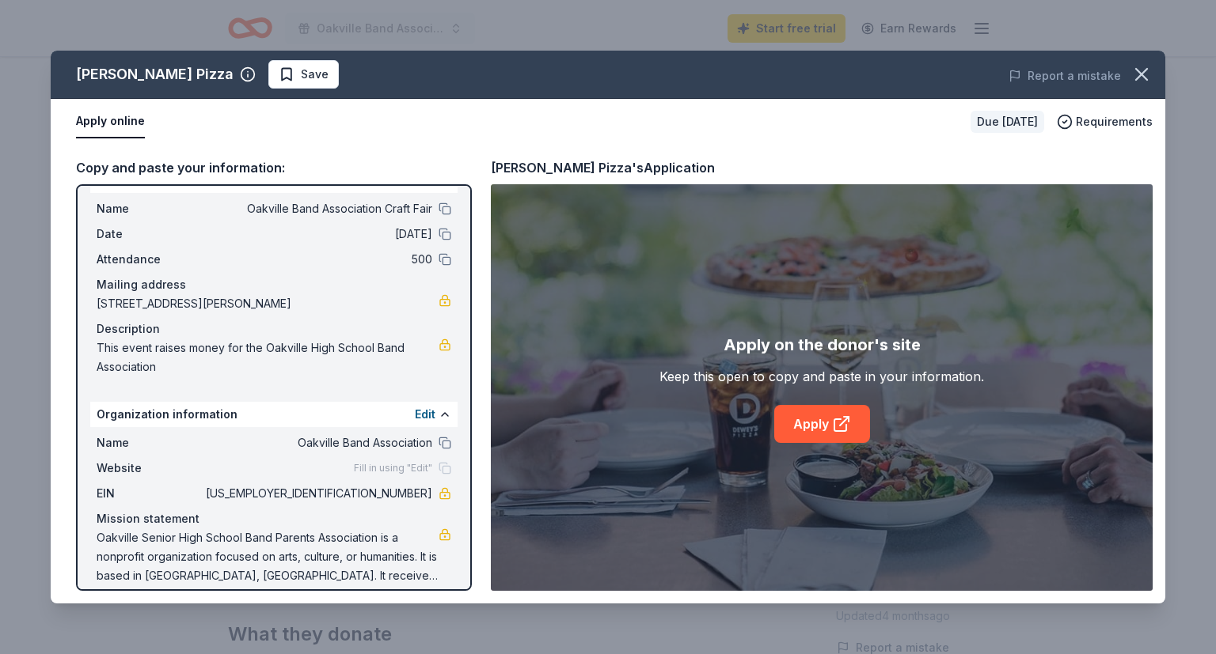
scroll to position [44, 0]
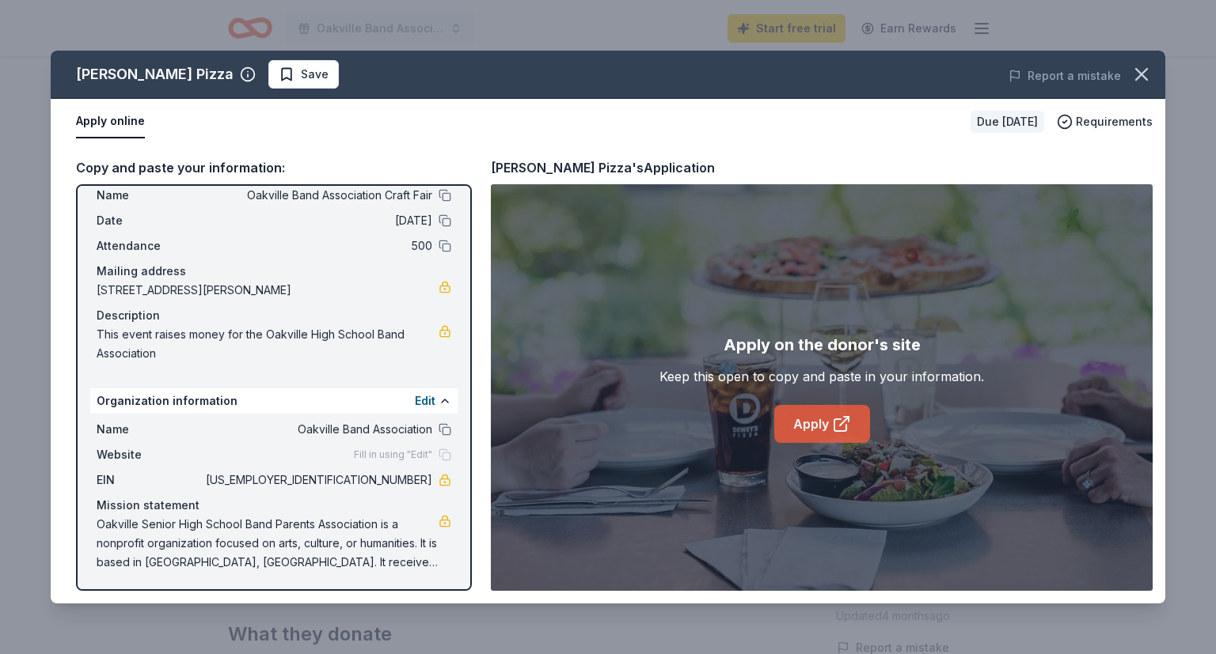
click at [798, 435] on link "Apply" at bounding box center [822, 424] width 96 height 38
